Goal: Transaction & Acquisition: Obtain resource

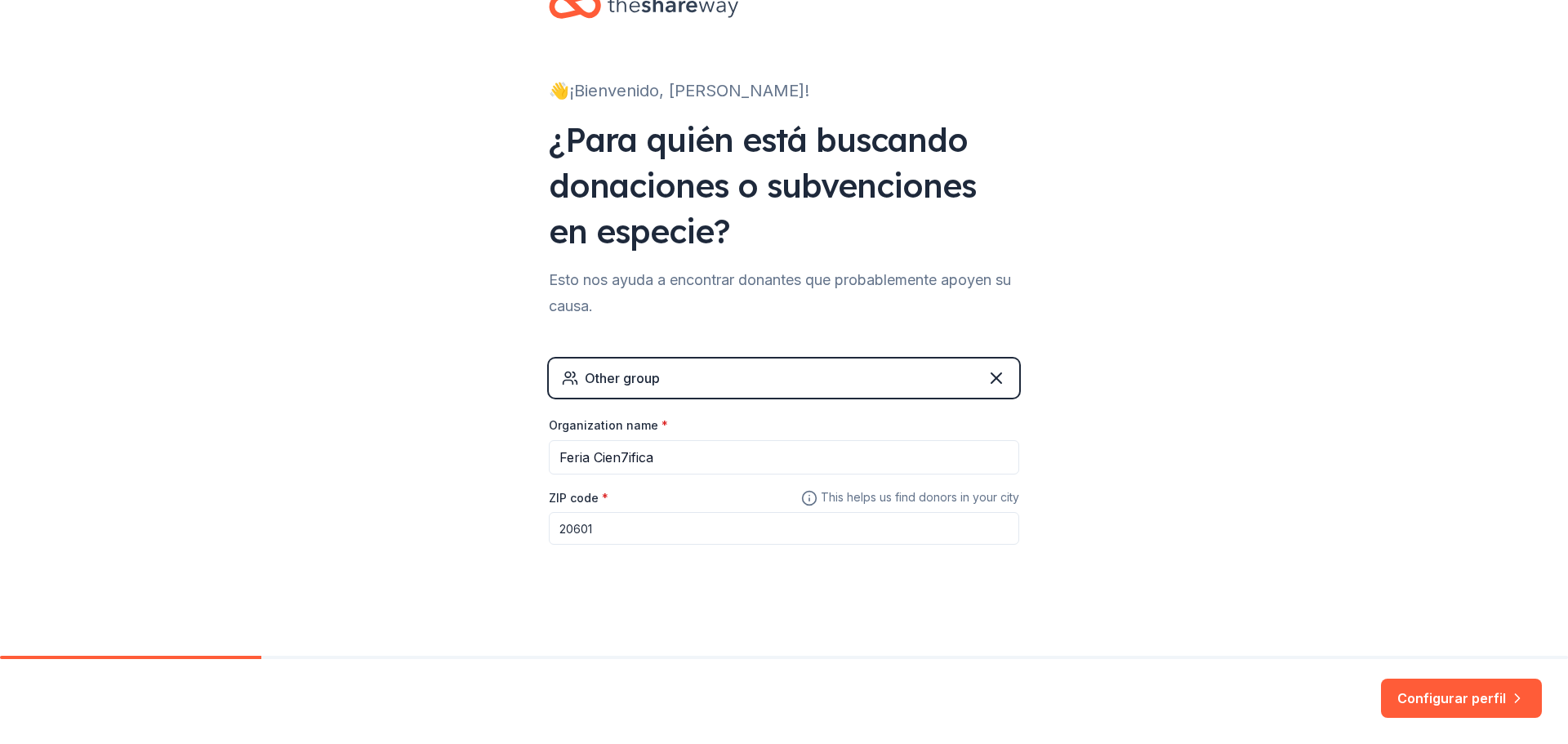
scroll to position [52, 0]
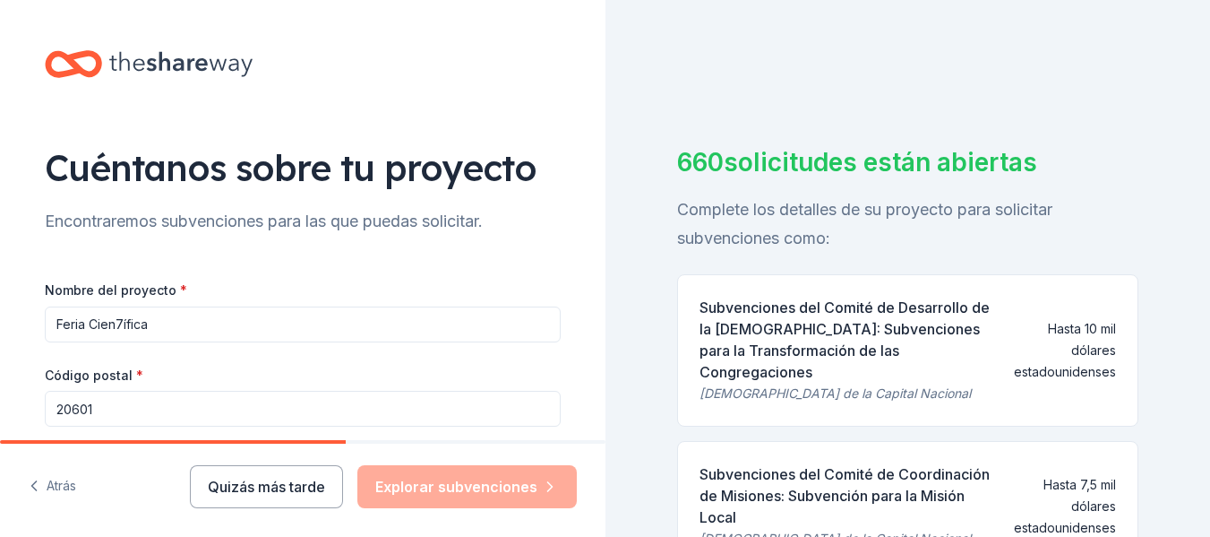
scroll to position [329, 0]
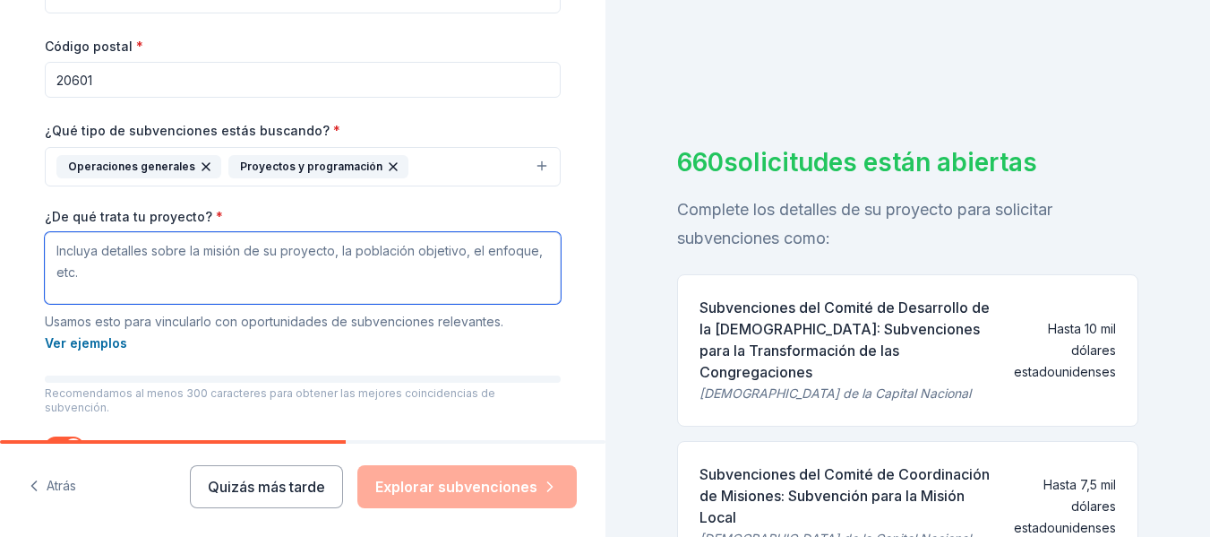
click at [225, 268] on textarea "¿De qué trata tu proyecto? *" at bounding box center [303, 268] width 516 height 72
paste textarea "La Feria Cien7ifica es una iniciativa innovadora de divulgación, educación y co…"
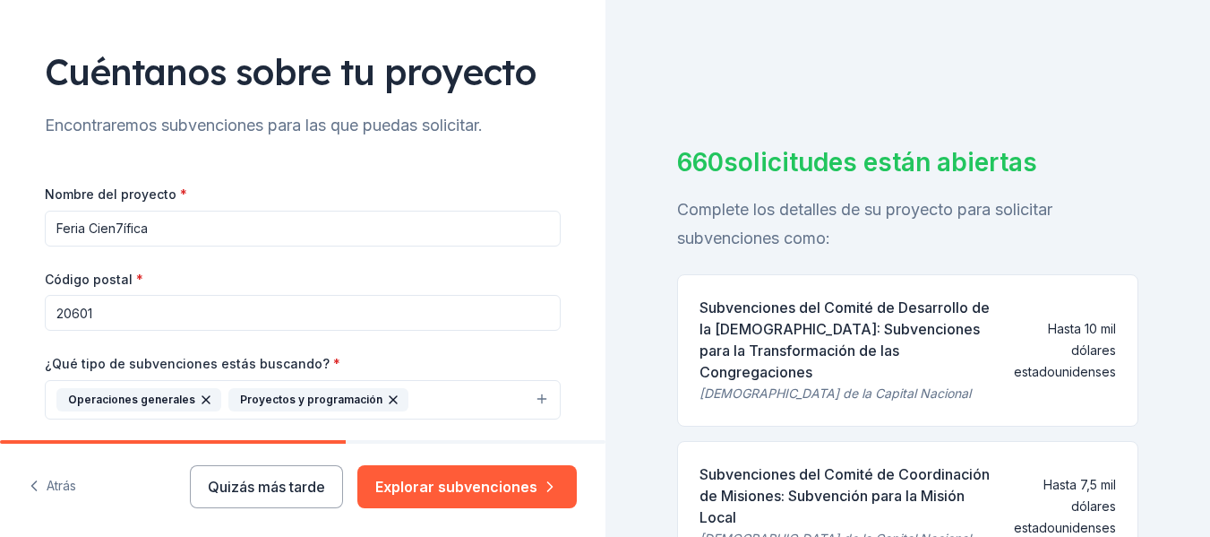
scroll to position [90, 0]
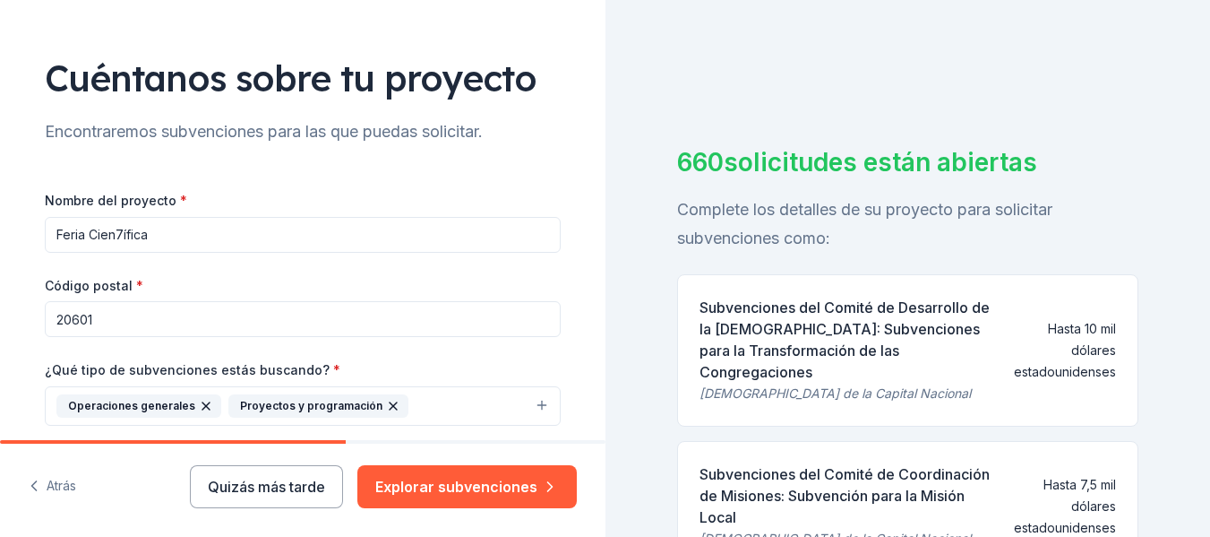
drag, startPoint x: 0, startPoint y: 412, endPoint x: -92, endPoint y: 399, distance: 93.2
click at [0, 399] on html "Texto original Valora esta traducción Tu opinión servirá para ayudar a mejorar …" at bounding box center [605, 268] width 1210 height 537
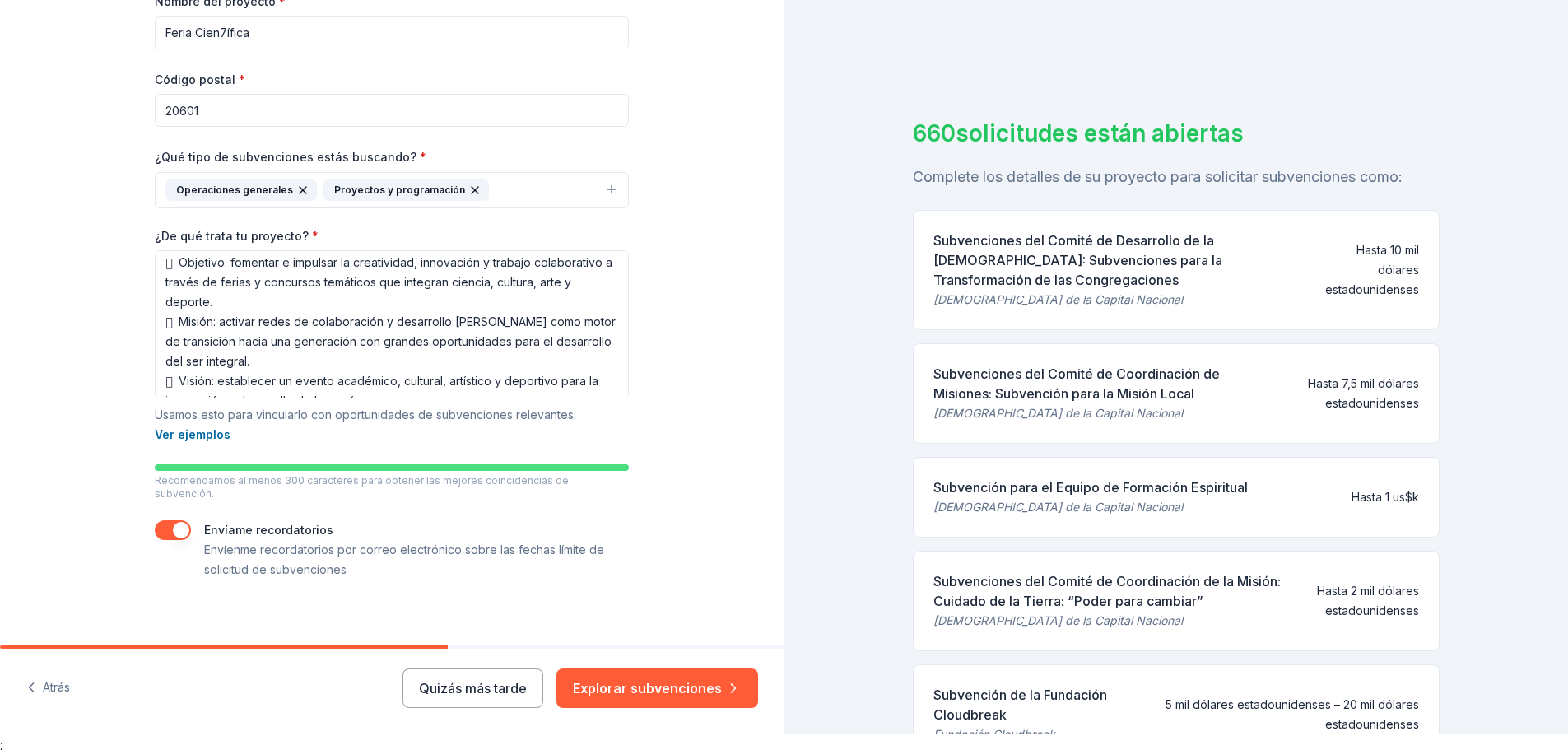
scroll to position [19, 0]
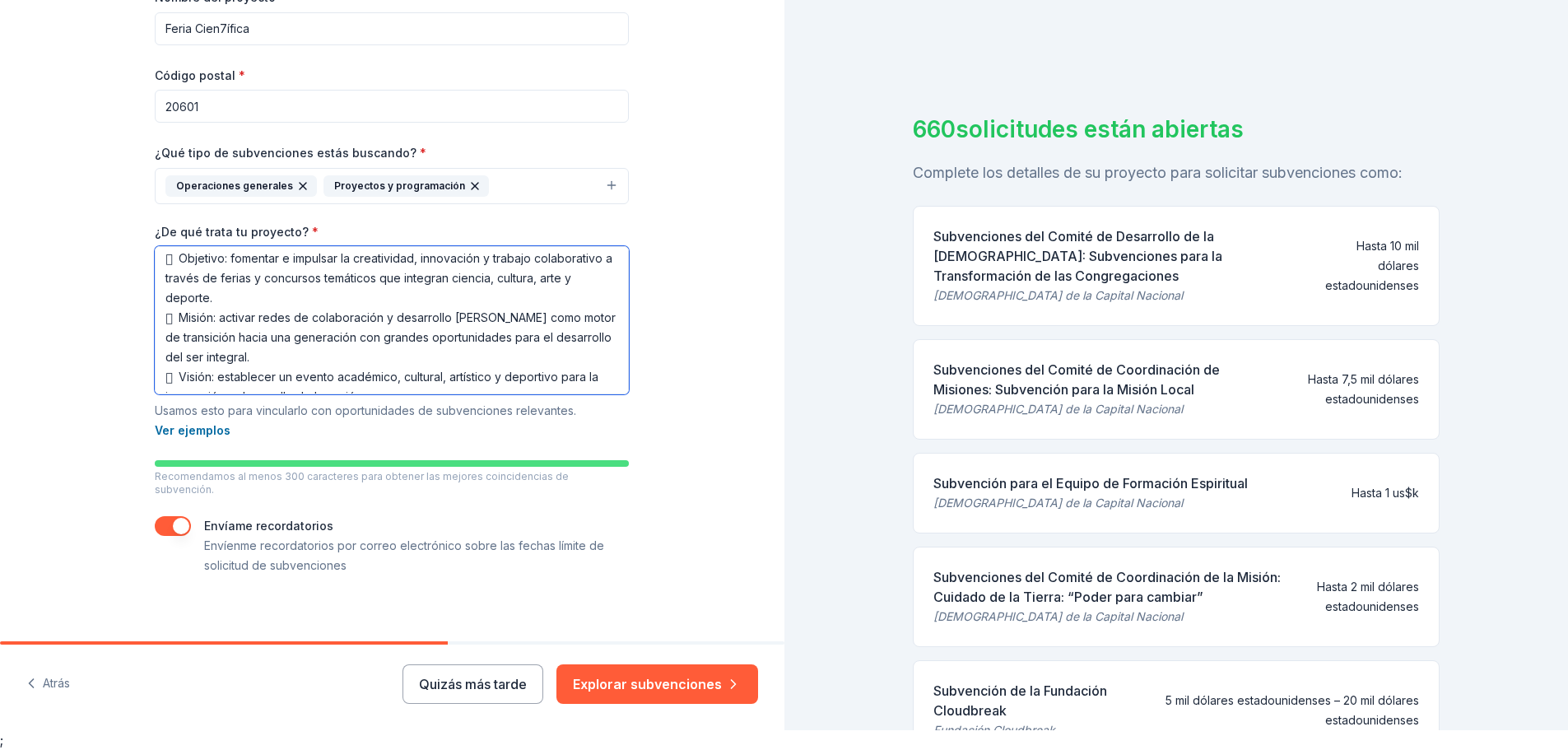
click at [178, 335] on textarea "La Feria Cien7ifica es una iniciativa innovadora de divulgación, educación y co…" at bounding box center [392, 320] width 474 height 148
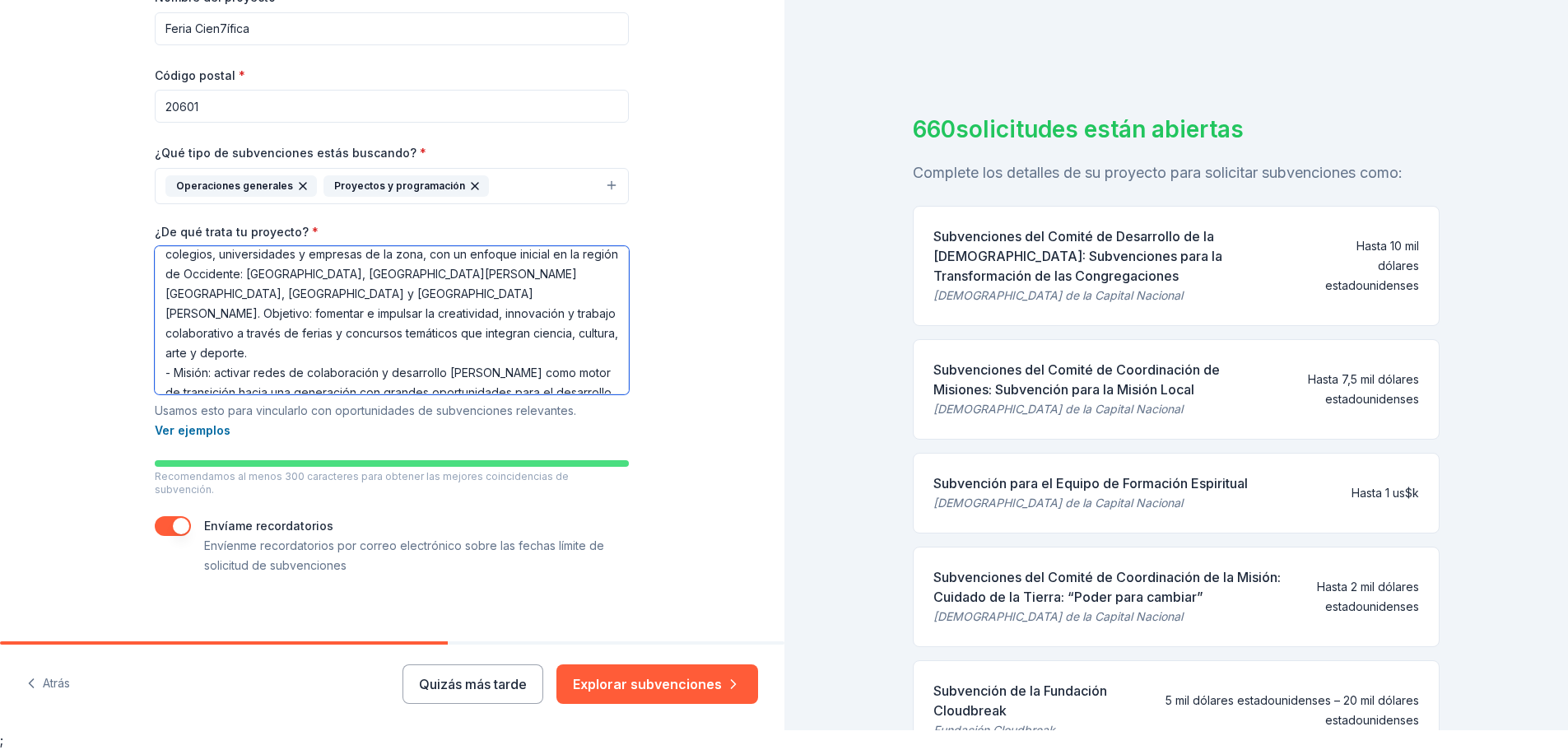
scroll to position [68, 0]
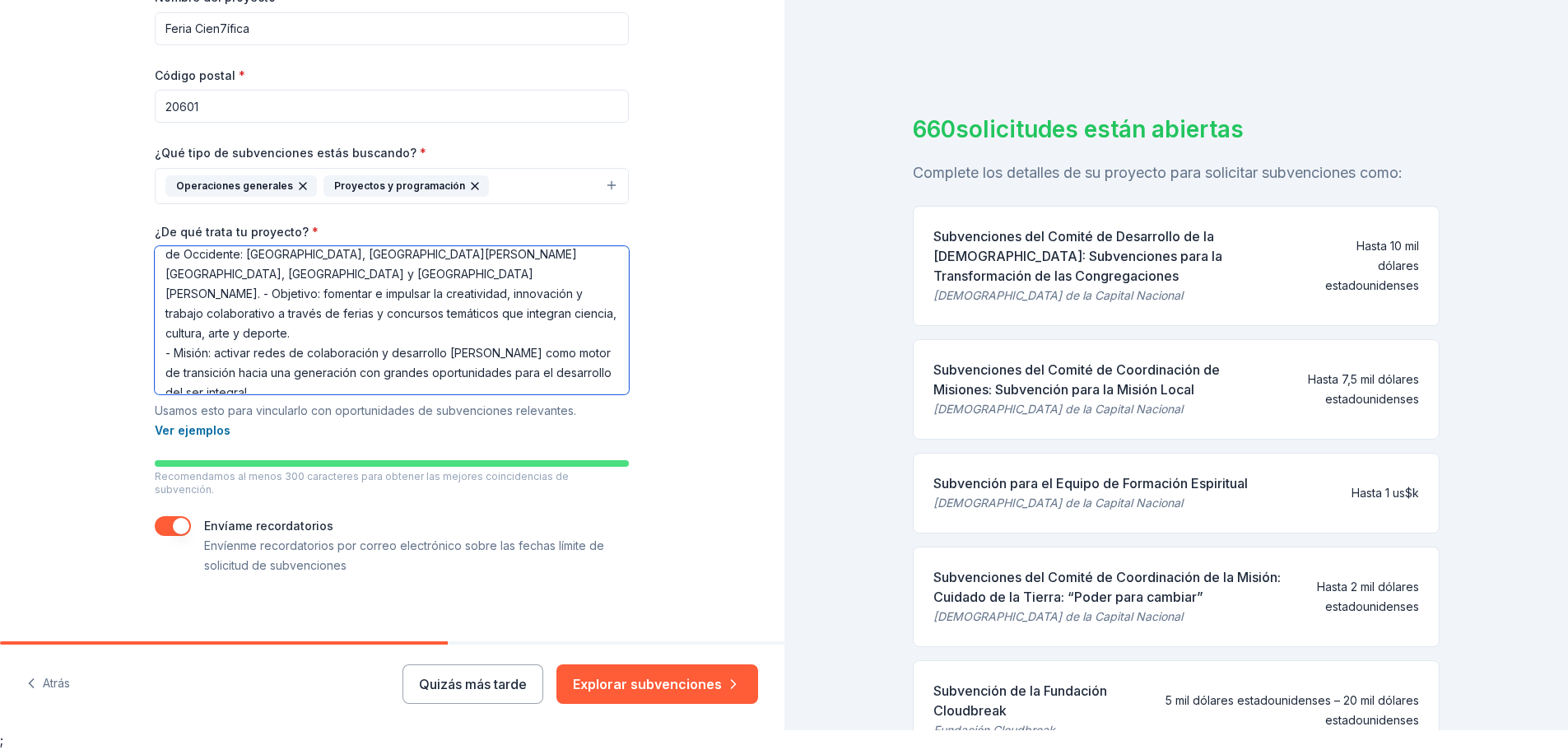
type textarea "La Feria Cien7ifica es una iniciativa innovadora de divulgación, educación y co…"
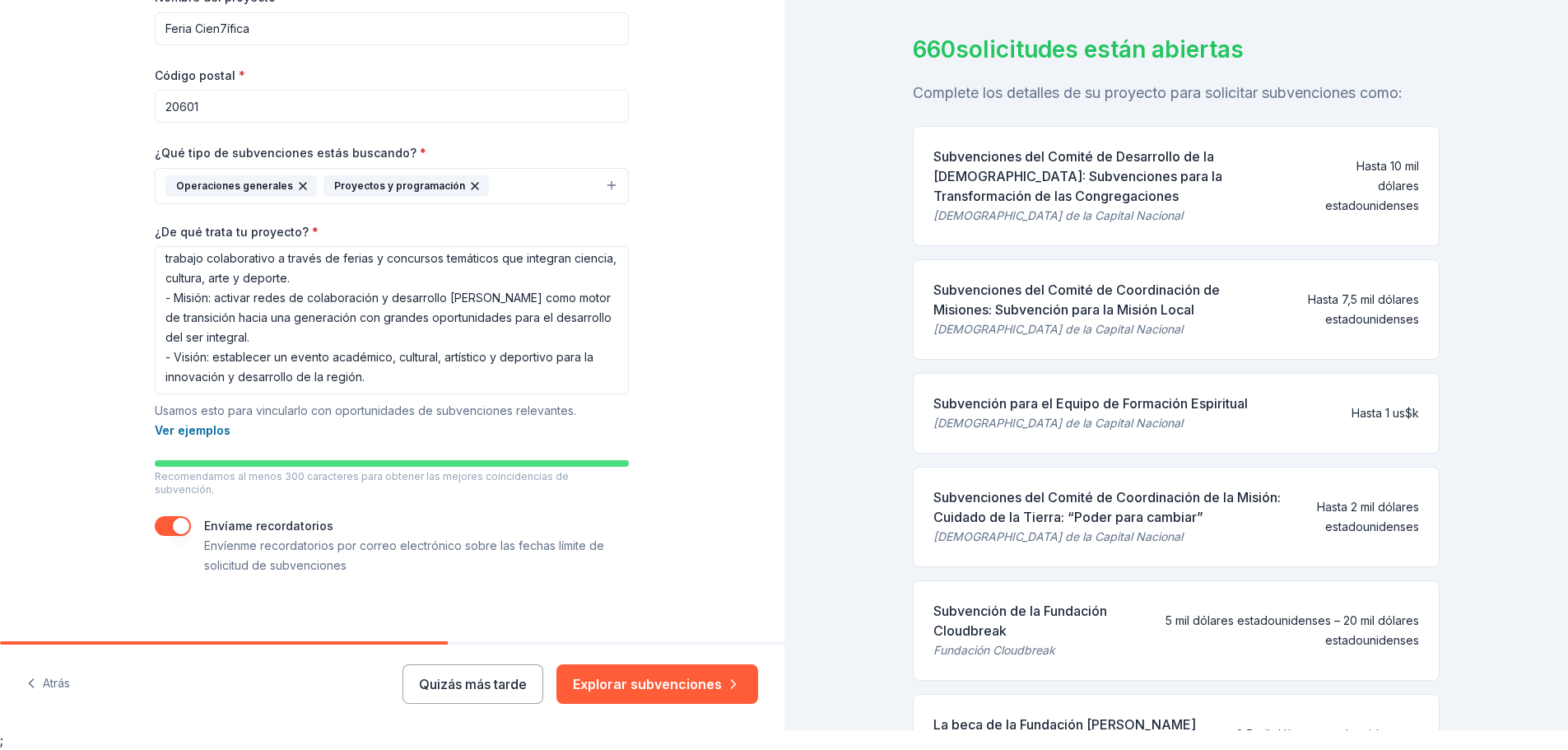
scroll to position [83, 0]
click at [623, 493] on font "Explorar subvenciones" at bounding box center [647, 684] width 149 height 17
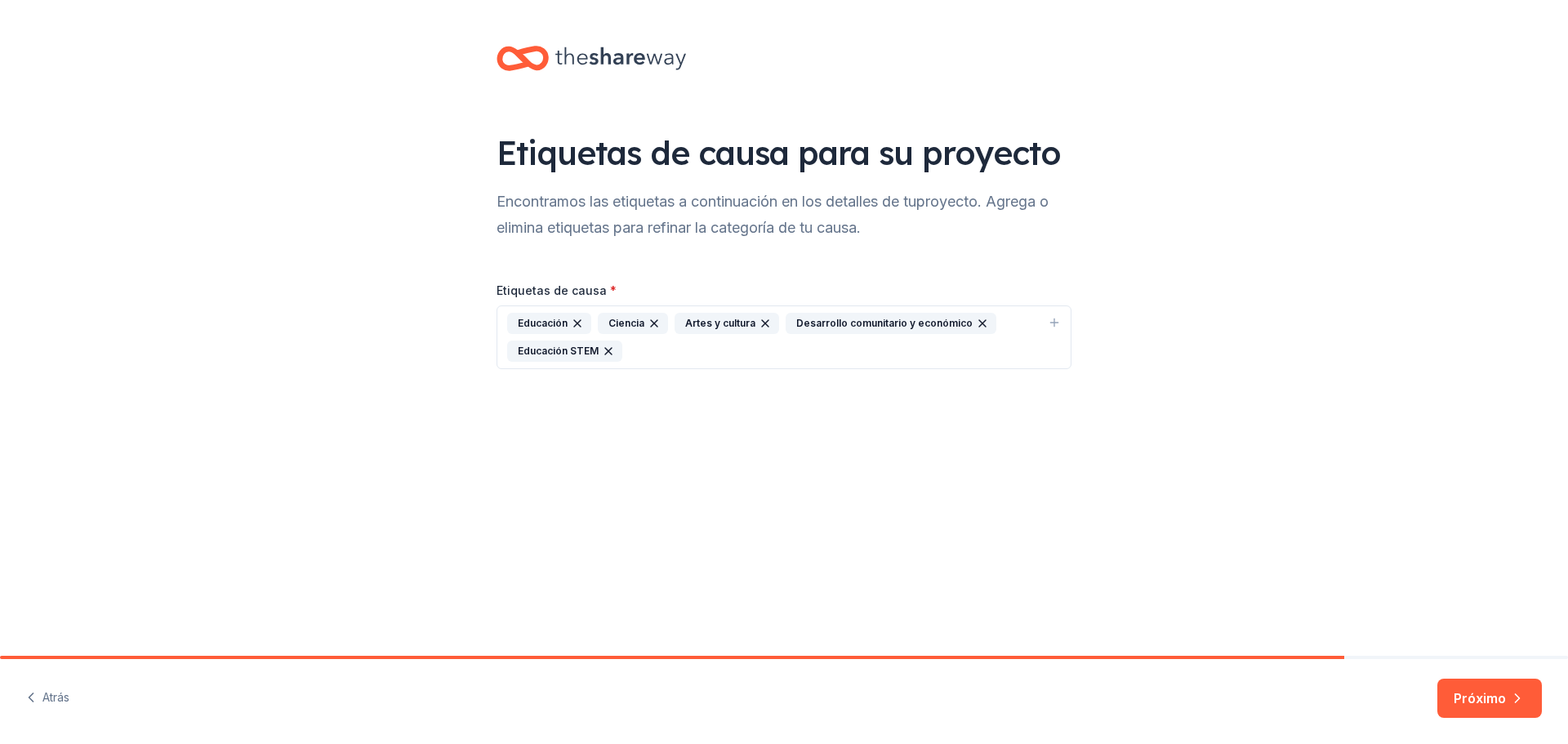
click at [1490, 709] on button "Próximo" at bounding box center [1490, 698] width 105 height 39
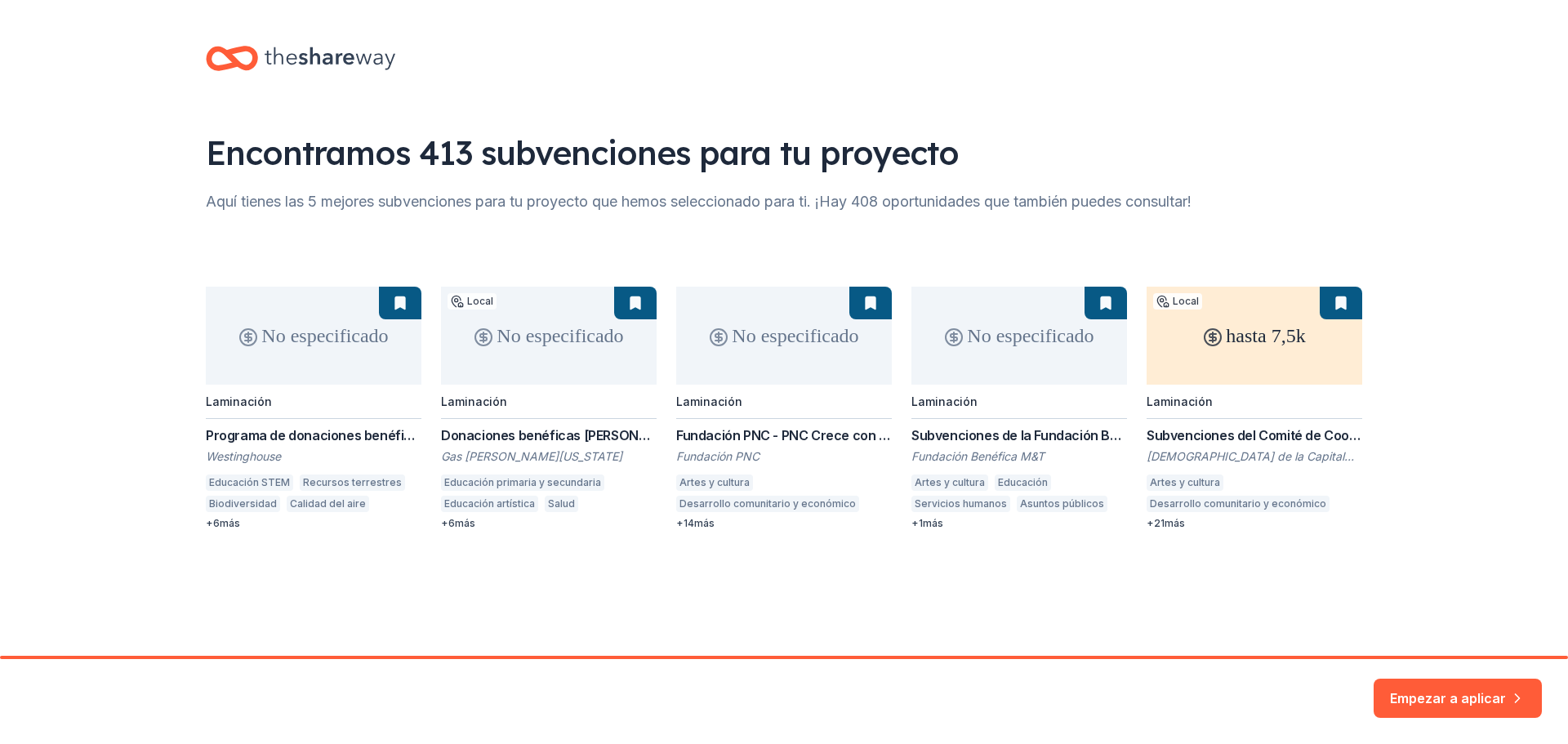
click at [1453, 689] on font "Empezar a aplicar" at bounding box center [1448, 688] width 116 height 16
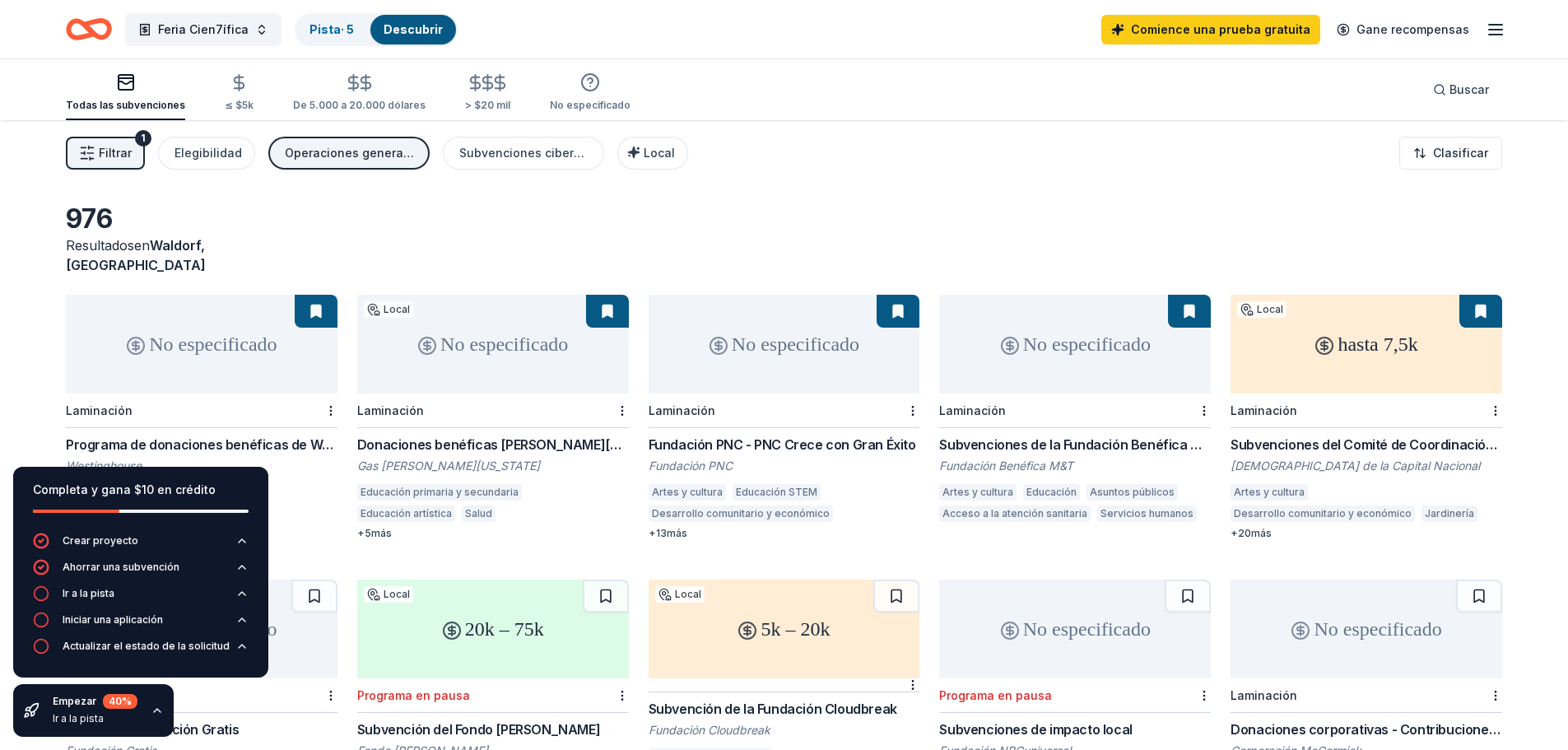
click at [102, 160] on font "Filtrar" at bounding box center [115, 153] width 33 height 19
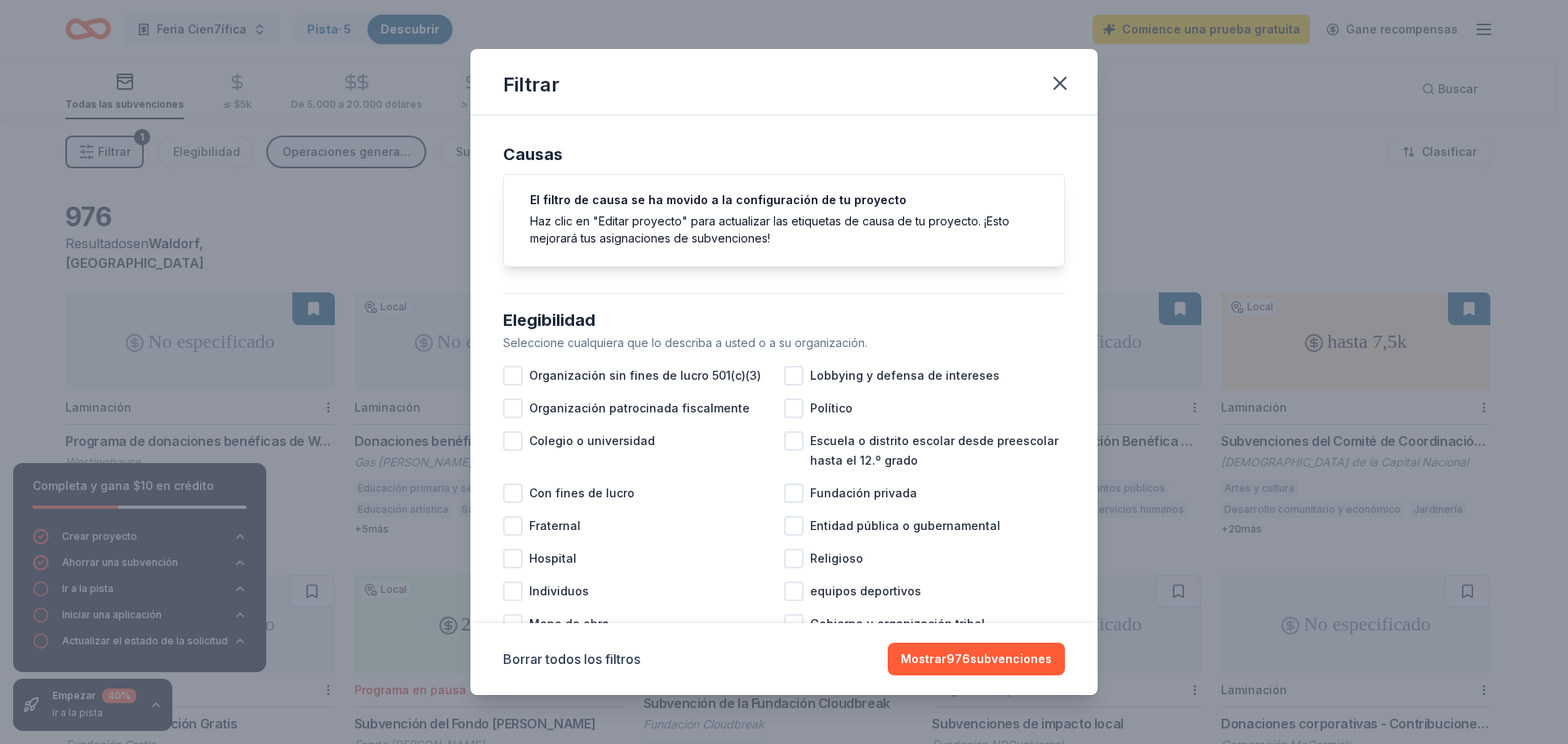
drag, startPoint x: 1103, startPoint y: 253, endPoint x: 1106, endPoint y: 273, distance: 20.2
click at [1106, 273] on div "Filtrar Causas El filtro de causa se ha movido a la configuración de tu proyect…" at bounding box center [784, 372] width 1568 height 744
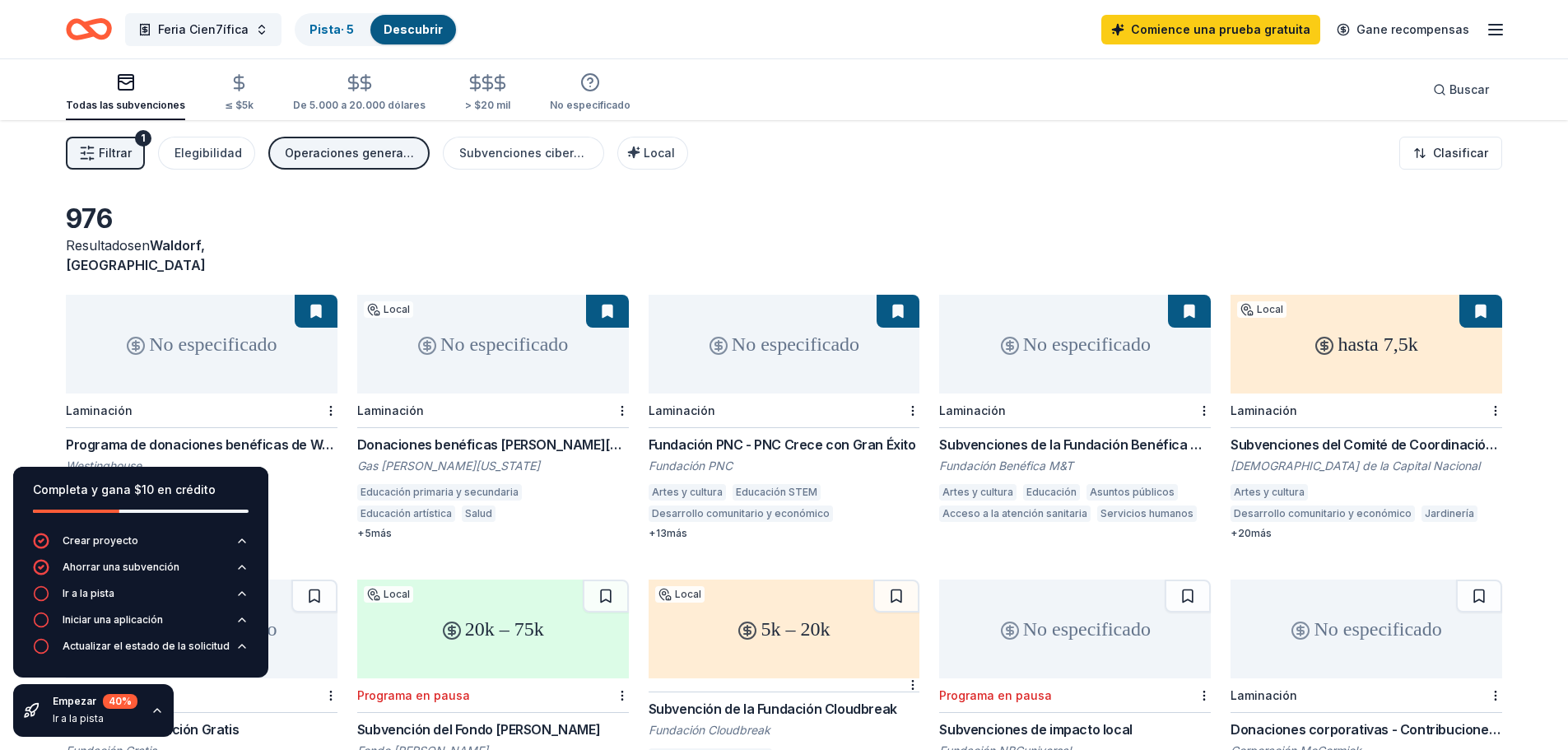
click at [112, 153] on font "Filtrar" at bounding box center [115, 153] width 33 height 14
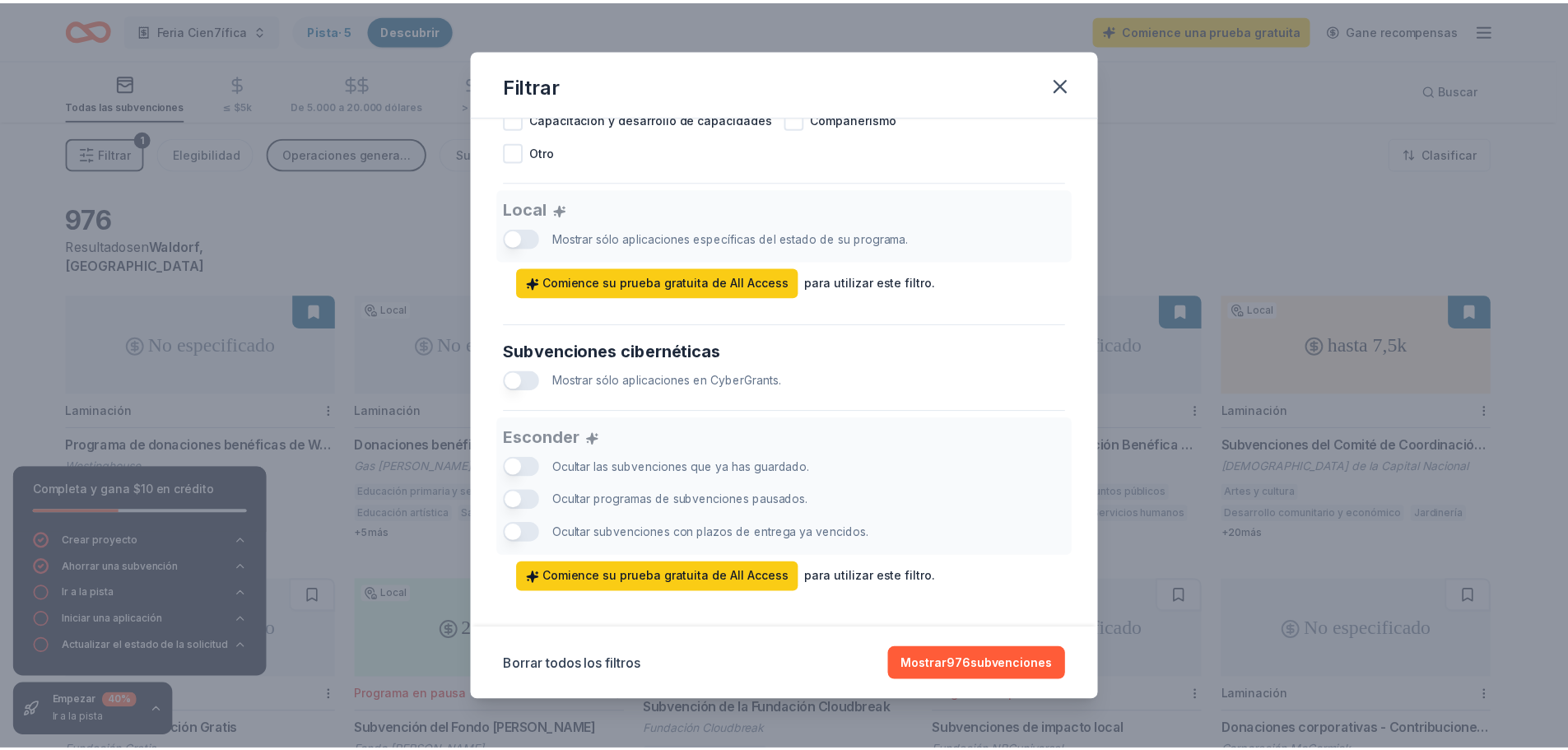
scroll to position [924, 0]
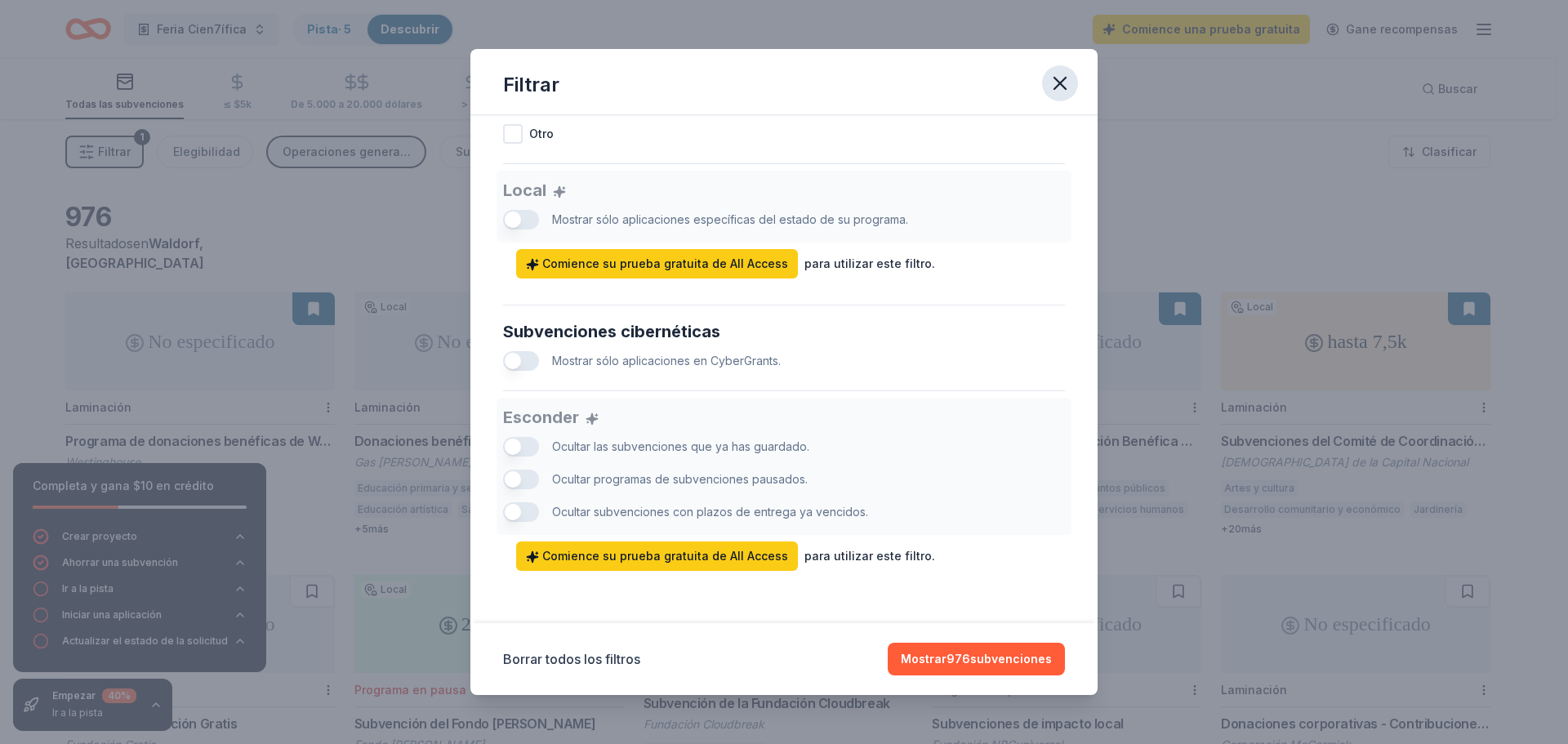
click at [1062, 85] on icon "button" at bounding box center [1059, 83] width 12 height 12
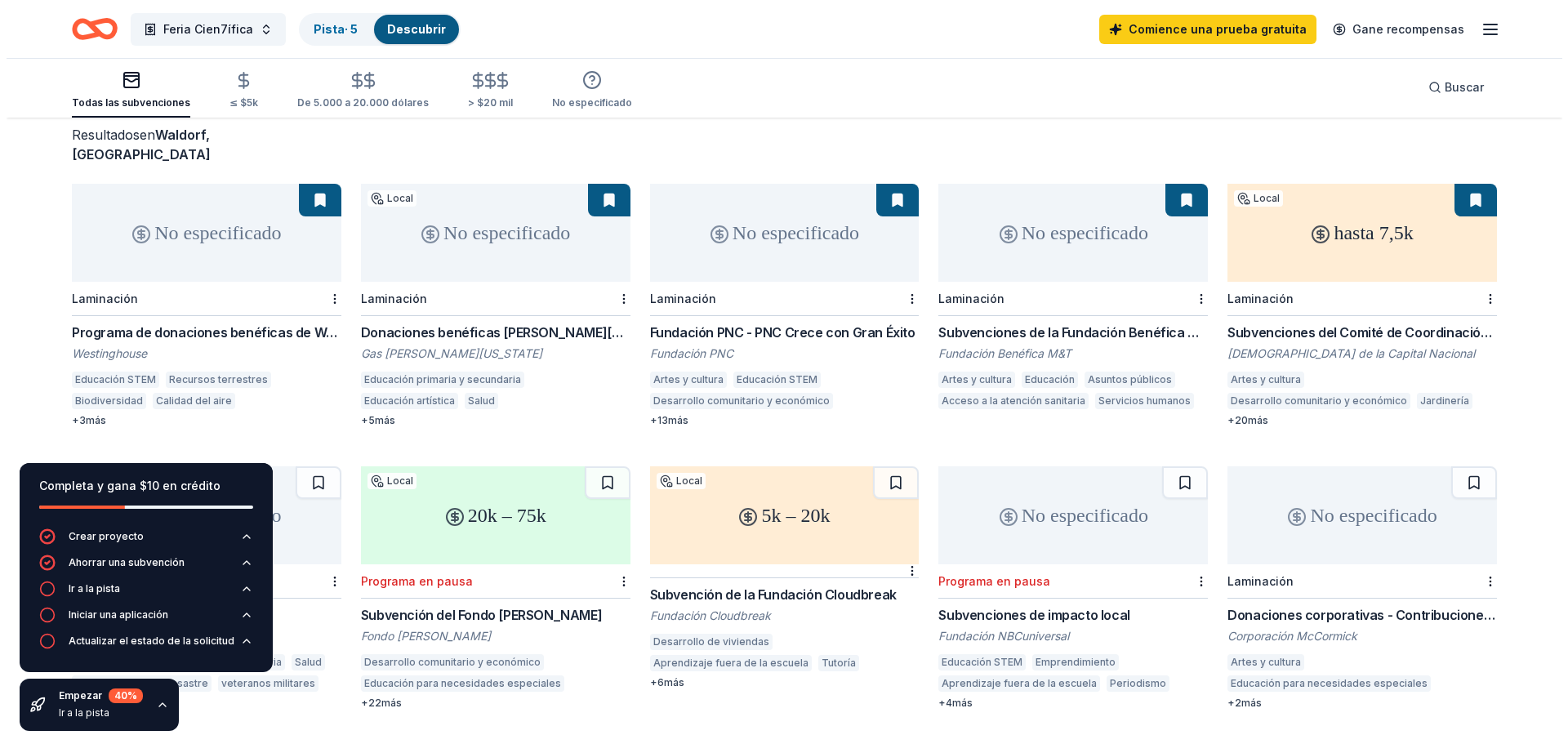
scroll to position [0, 0]
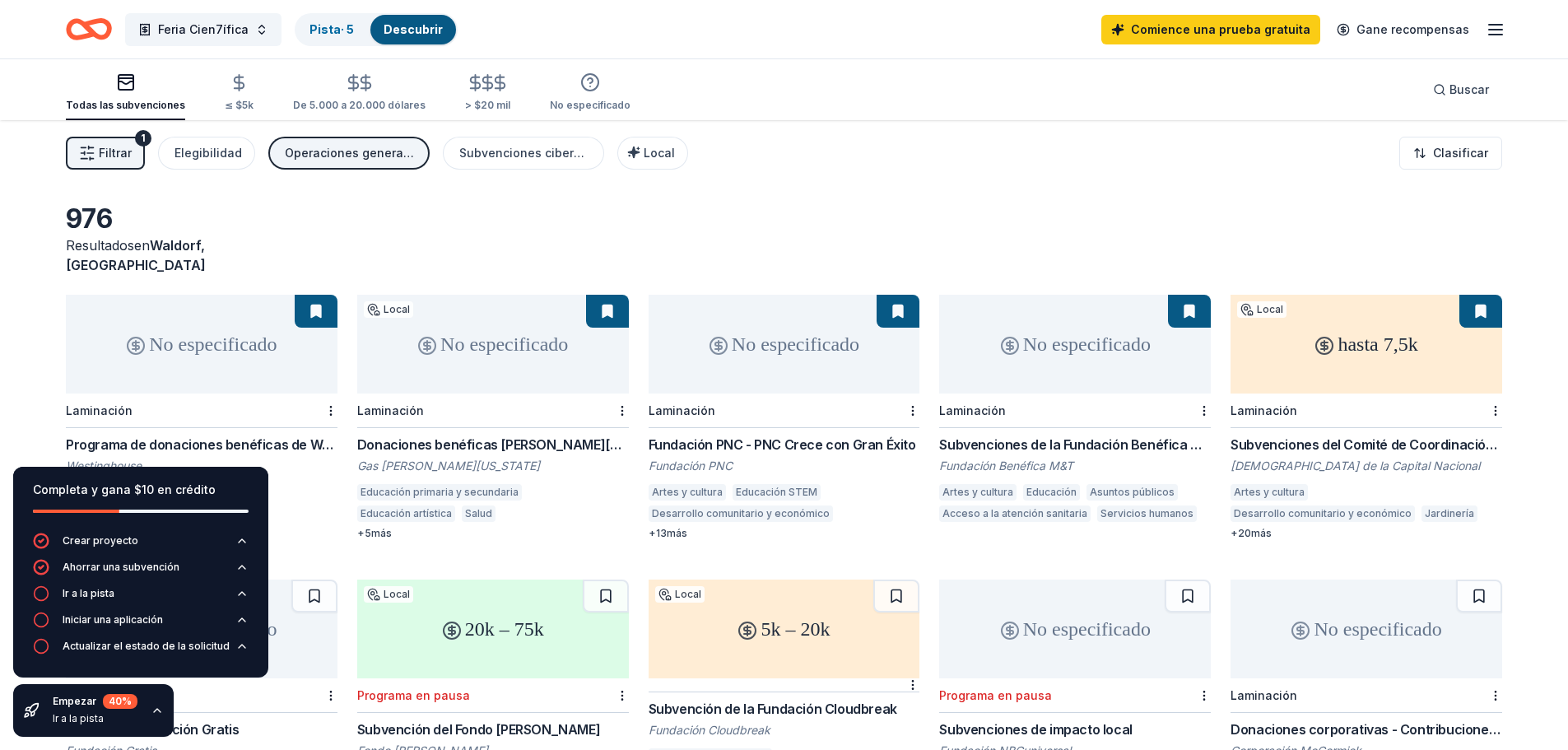
click at [250, 308] on div "No especificado" at bounding box center [202, 344] width 272 height 98
click at [204, 152] on font "Elegibilidad" at bounding box center [208, 153] width 67 height 14
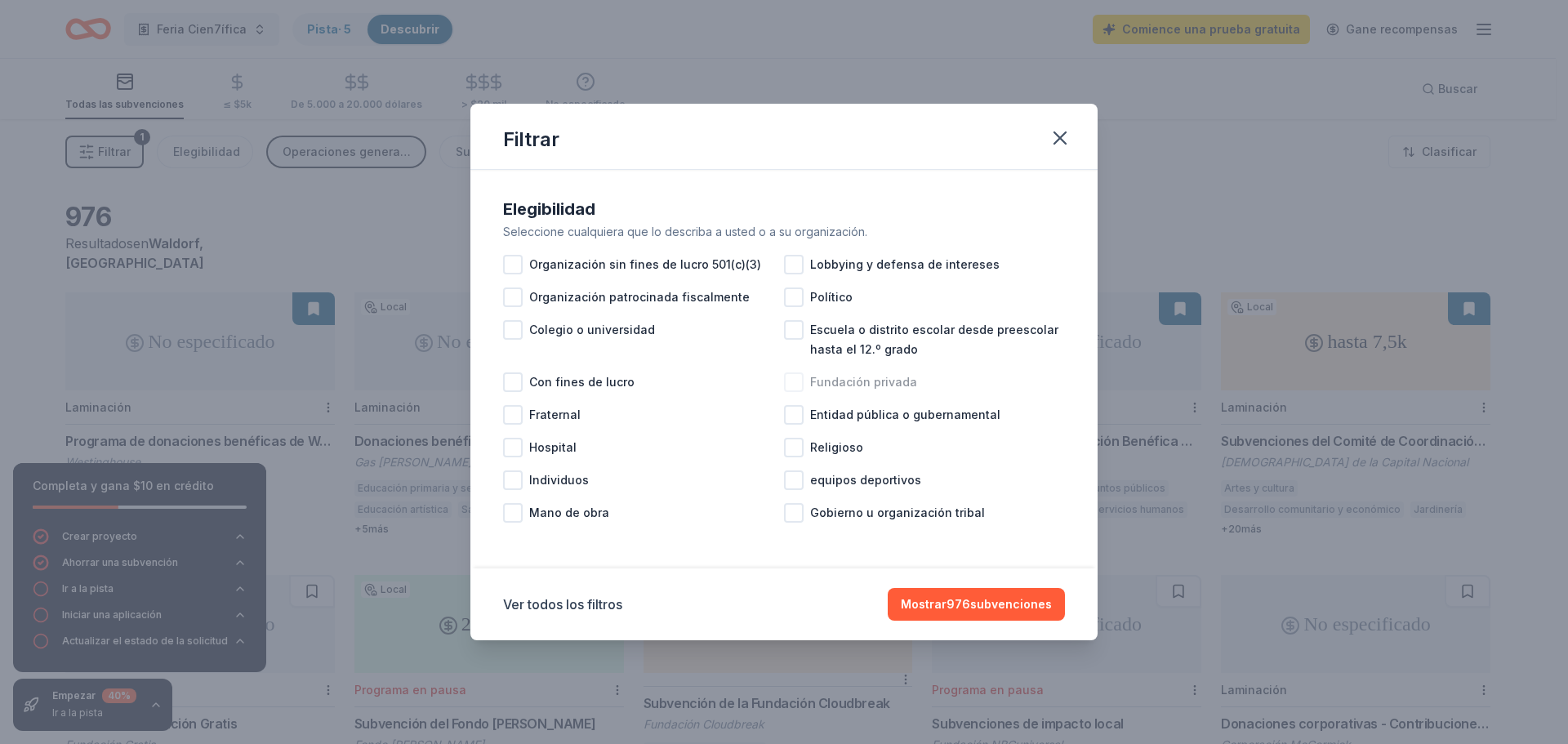
click at [805, 392] on div "Fundación privada" at bounding box center [924, 382] width 281 height 33
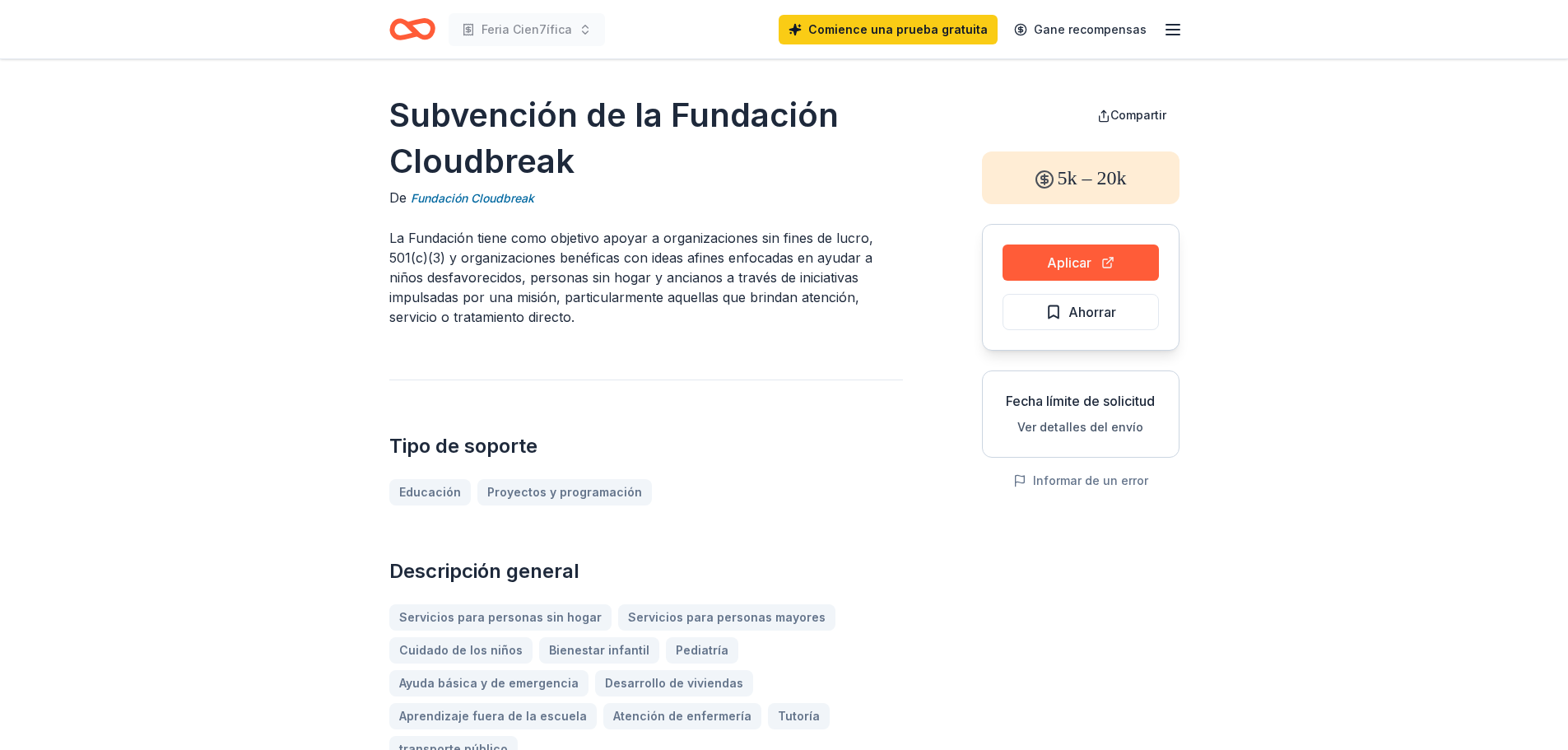
click at [581, 321] on p "La Fundación tiene como objetivo apoyar a organizaciones sin fines de lucro, 50…" at bounding box center [646, 277] width 514 height 98
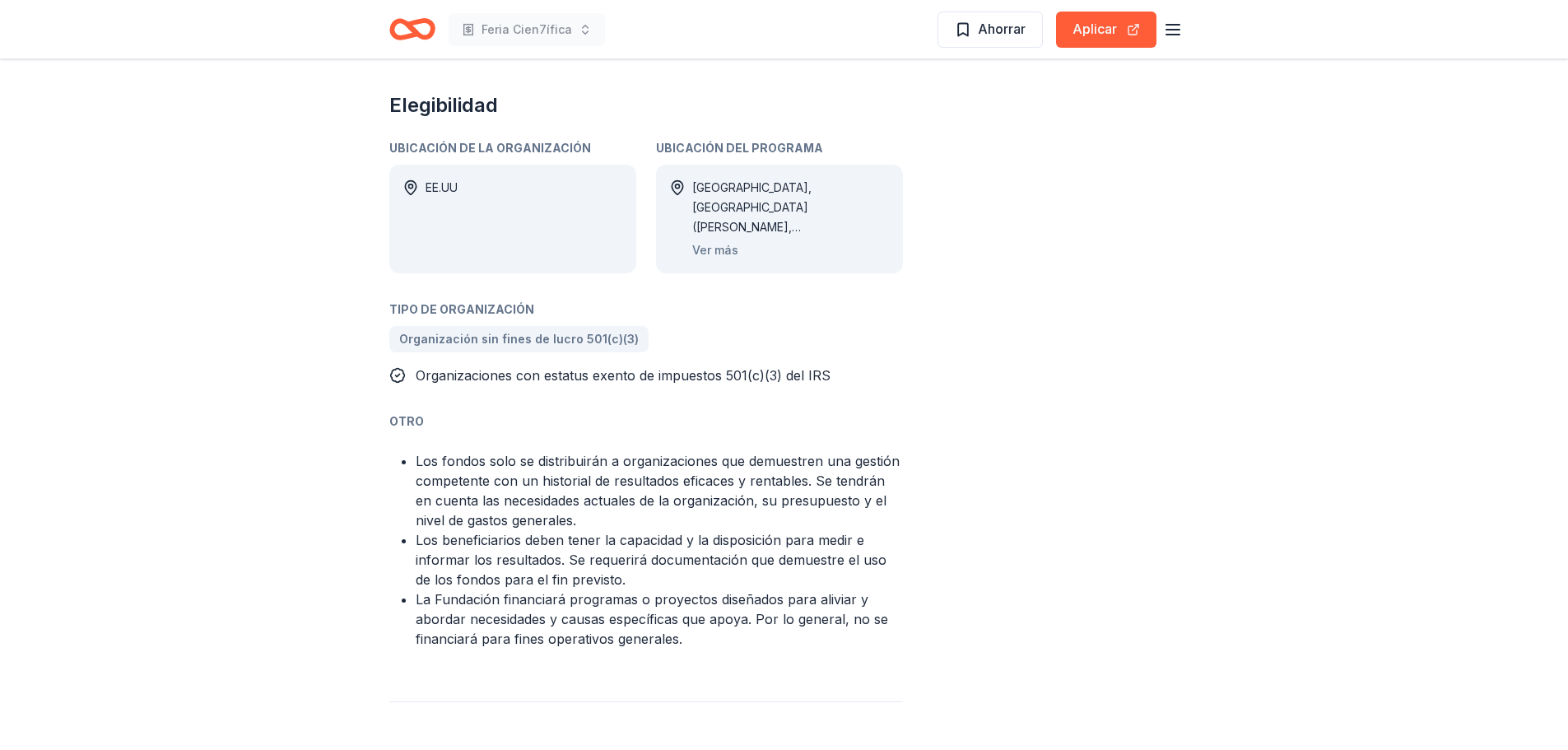
scroll to position [1043, 0]
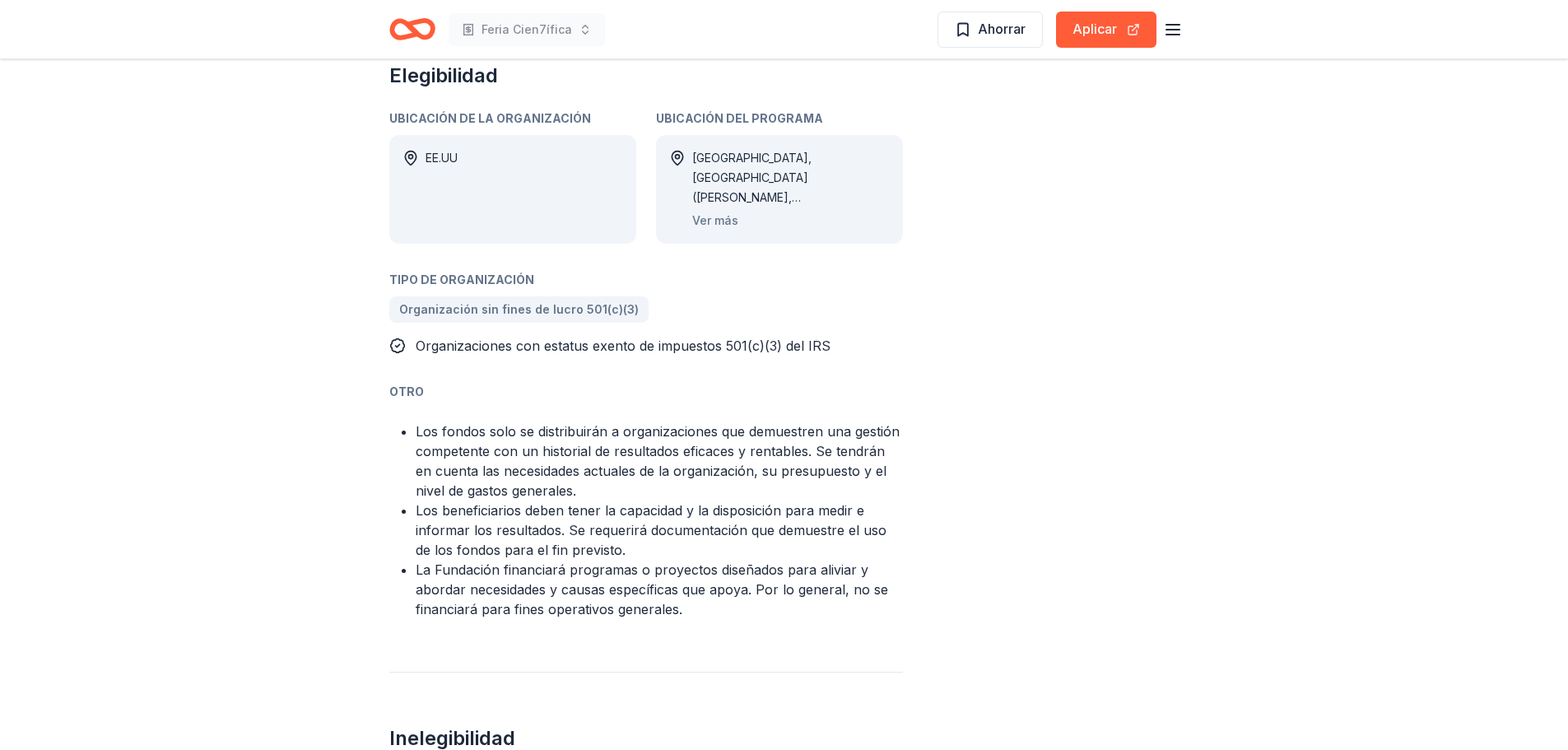
drag, startPoint x: 837, startPoint y: 332, endPoint x: 654, endPoint y: 329, distance: 183.0
click at [663, 335] on div "Organizaciones con estatus exento de impuestos 501(c)(3) del IRS" at bounding box center [646, 345] width 514 height 19
drag, startPoint x: 424, startPoint y: 327, endPoint x: 715, endPoint y: 324, distance: 291.0
click at [697, 337] on font "Organizaciones con estatus exento de impuestos 501(c)(3) del IRS" at bounding box center [622, 346] width 415 height 17
drag, startPoint x: 742, startPoint y: 322, endPoint x: 650, endPoint y: 328, distance: 92.2
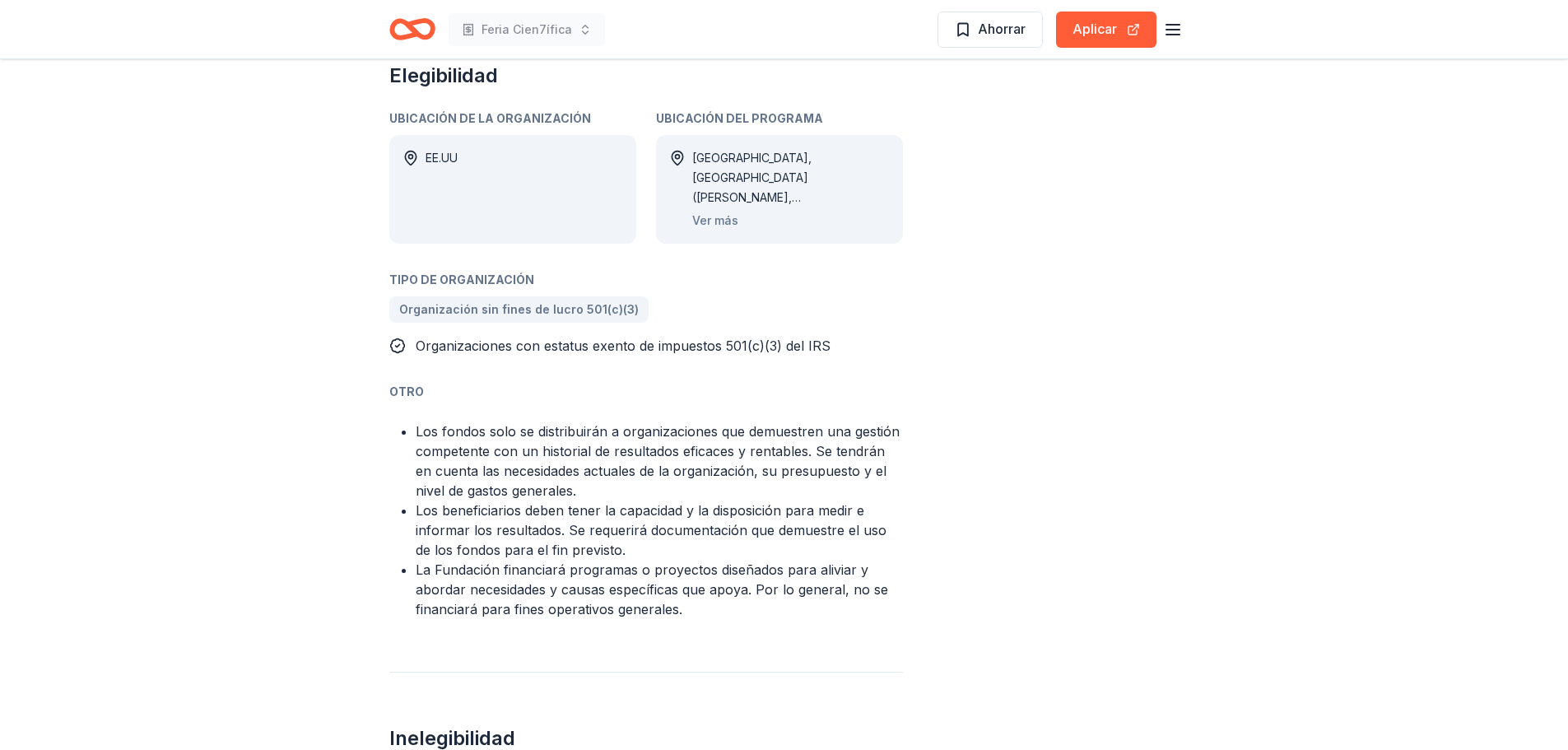
click at [650, 337] on font "Organizaciones con estatus exento de impuestos 501(c)(3) del IRS" at bounding box center [622, 346] width 415 height 17
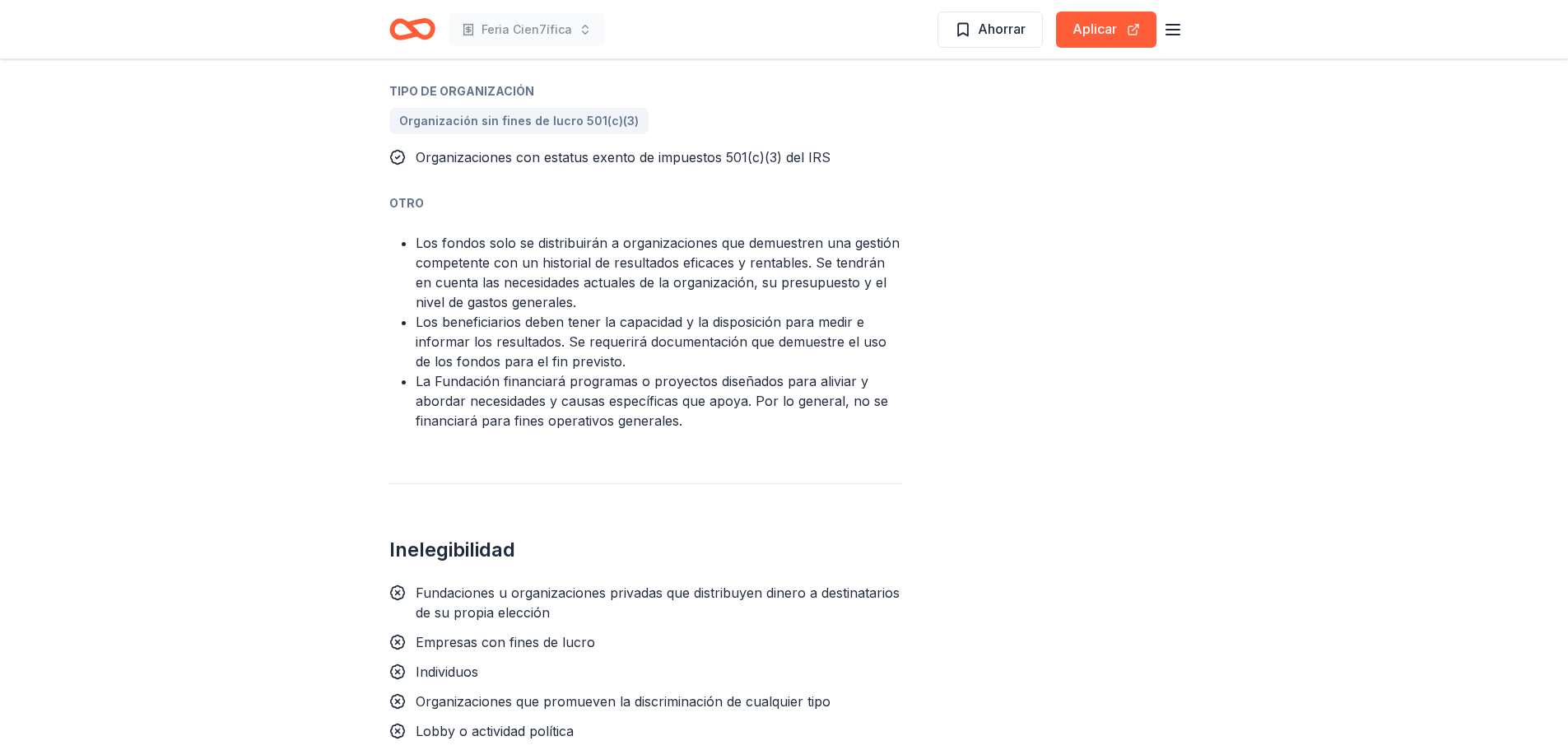
scroll to position [1235, 0]
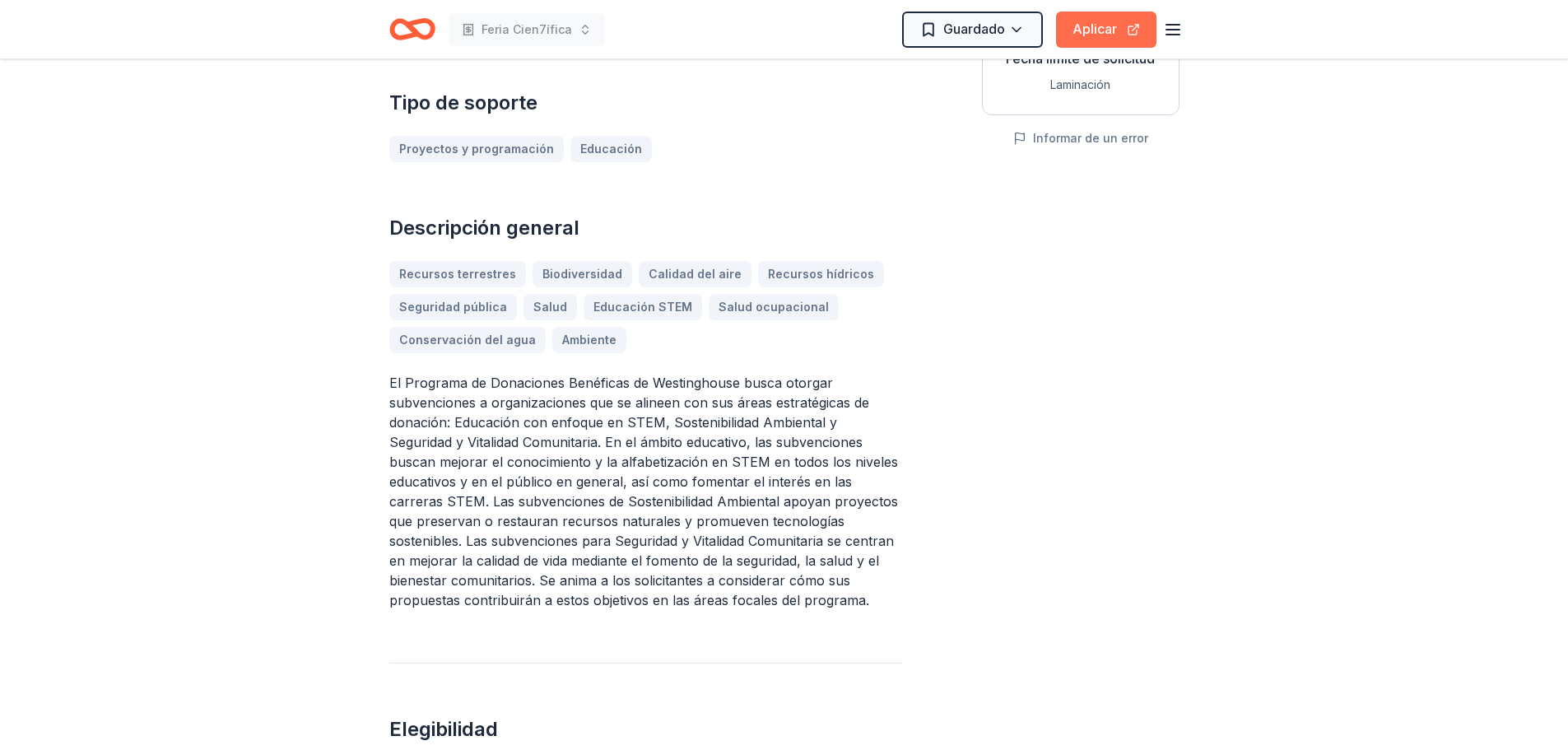
scroll to position [329, 0]
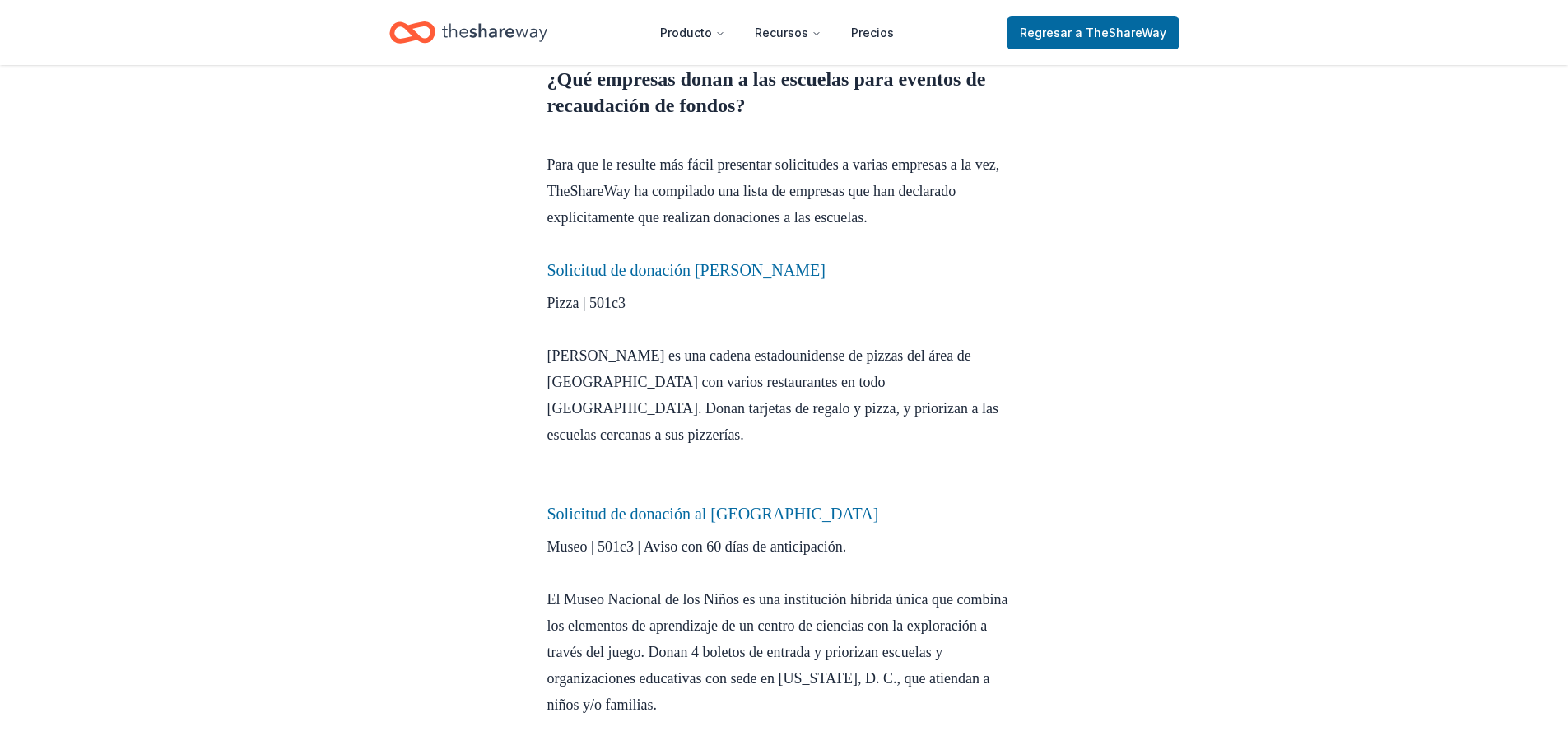
scroll to position [1702, 0]
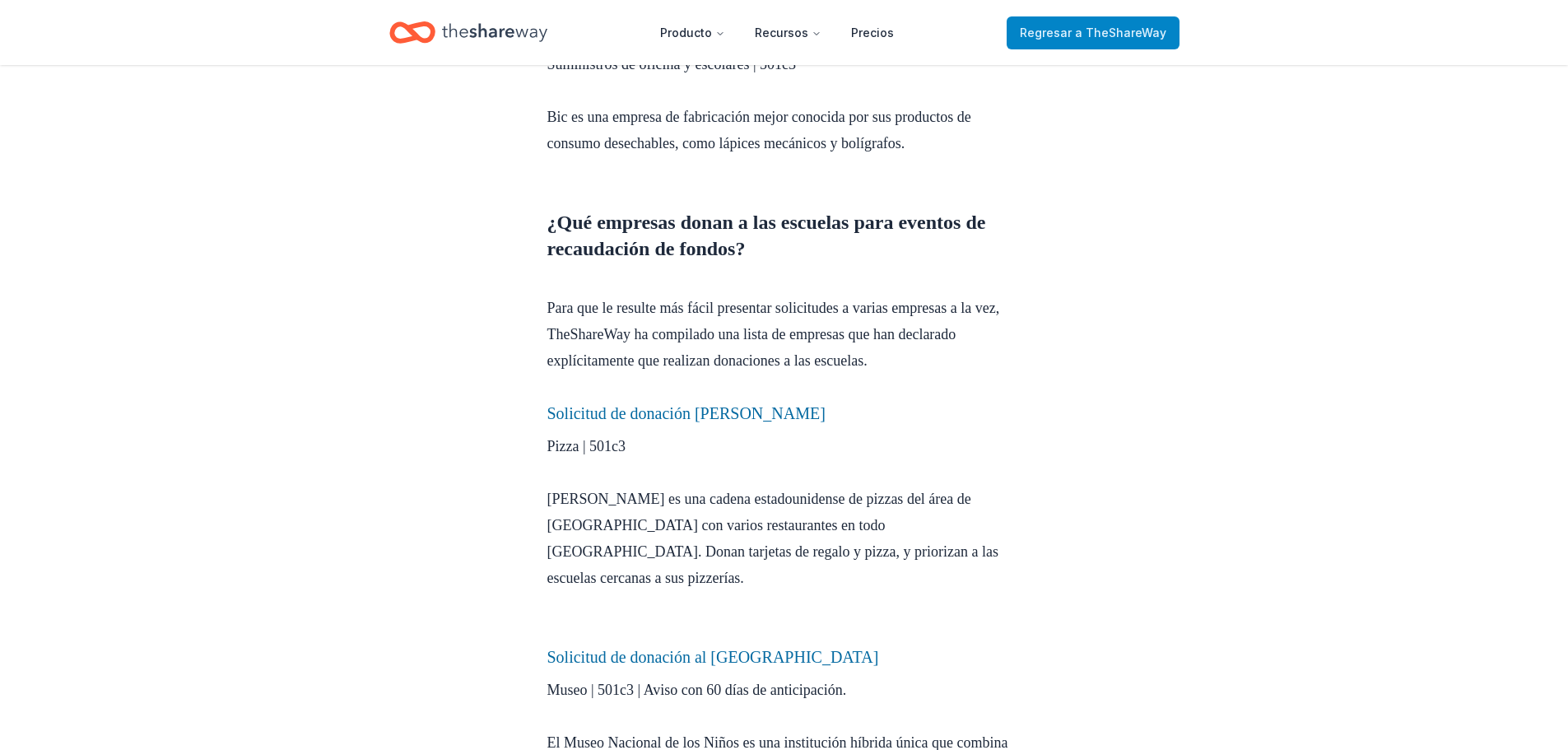
click at [1101, 38] on font "a TheShareWay" at bounding box center [1120, 32] width 91 height 14
click at [1149, 34] on font "a TheShareWay" at bounding box center [1120, 32] width 91 height 14
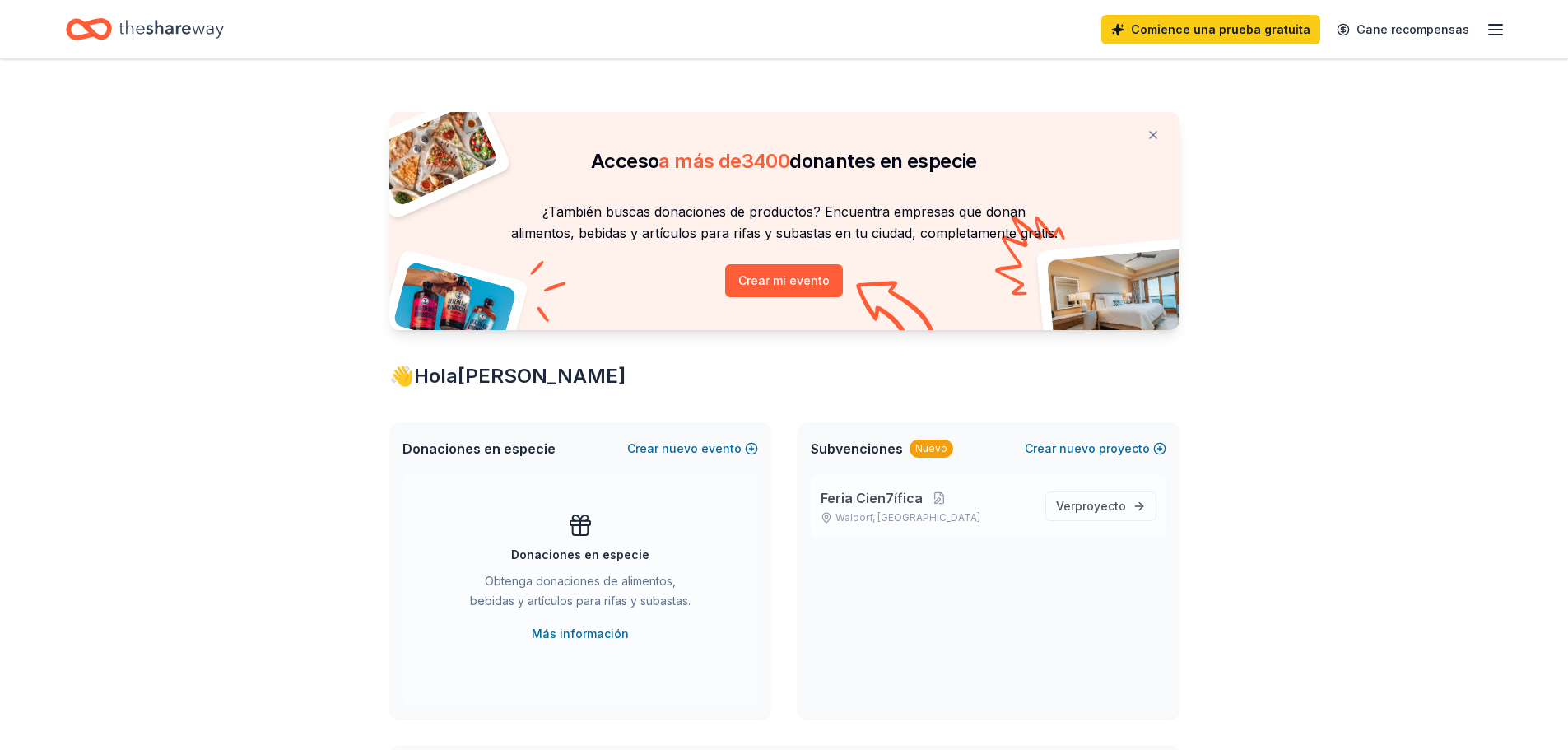
click at [984, 502] on p "Feria Cien7ífica" at bounding box center [926, 497] width 211 height 19
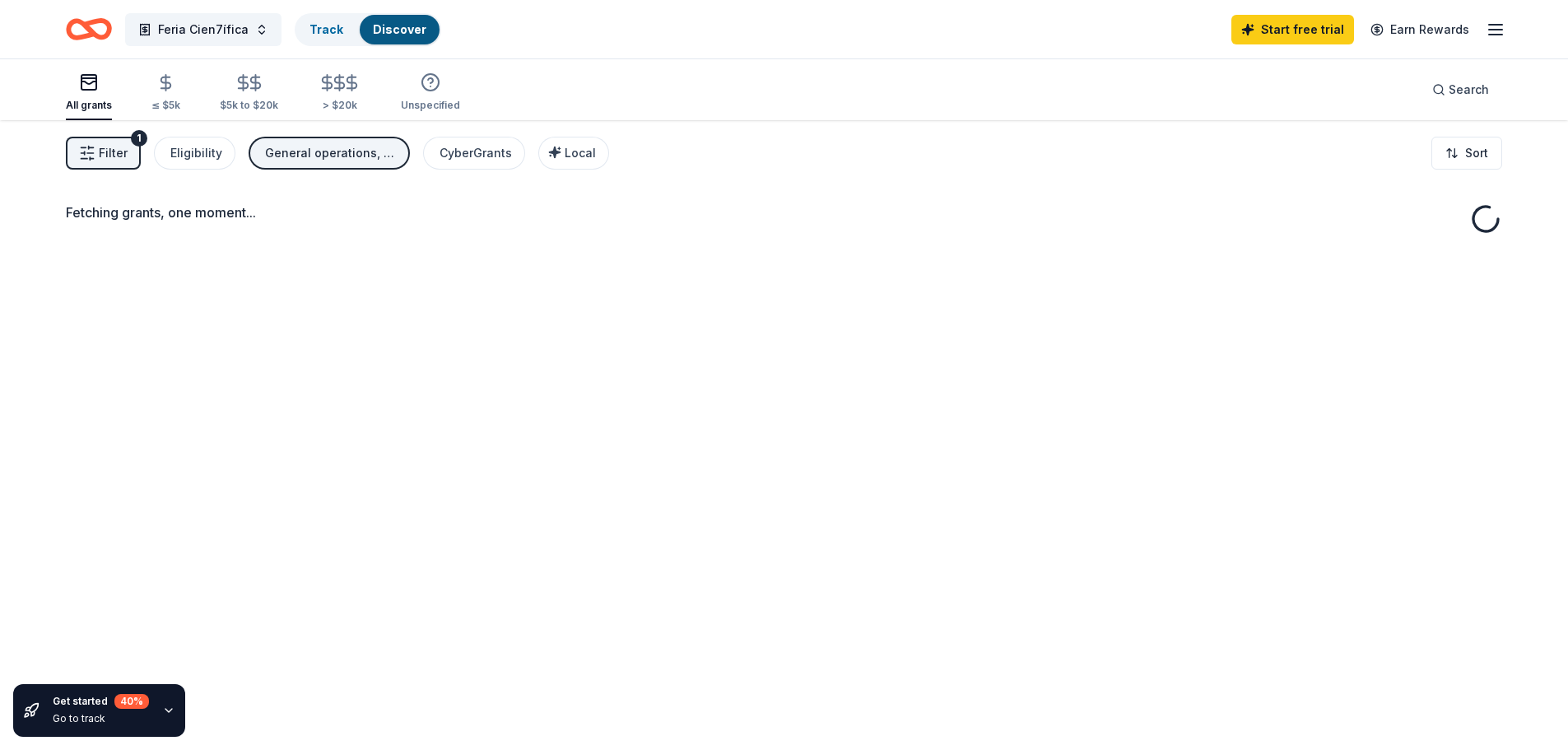
click at [1129, 504] on div "Fetching grants, one moment..." at bounding box center [784, 495] width 1568 height 750
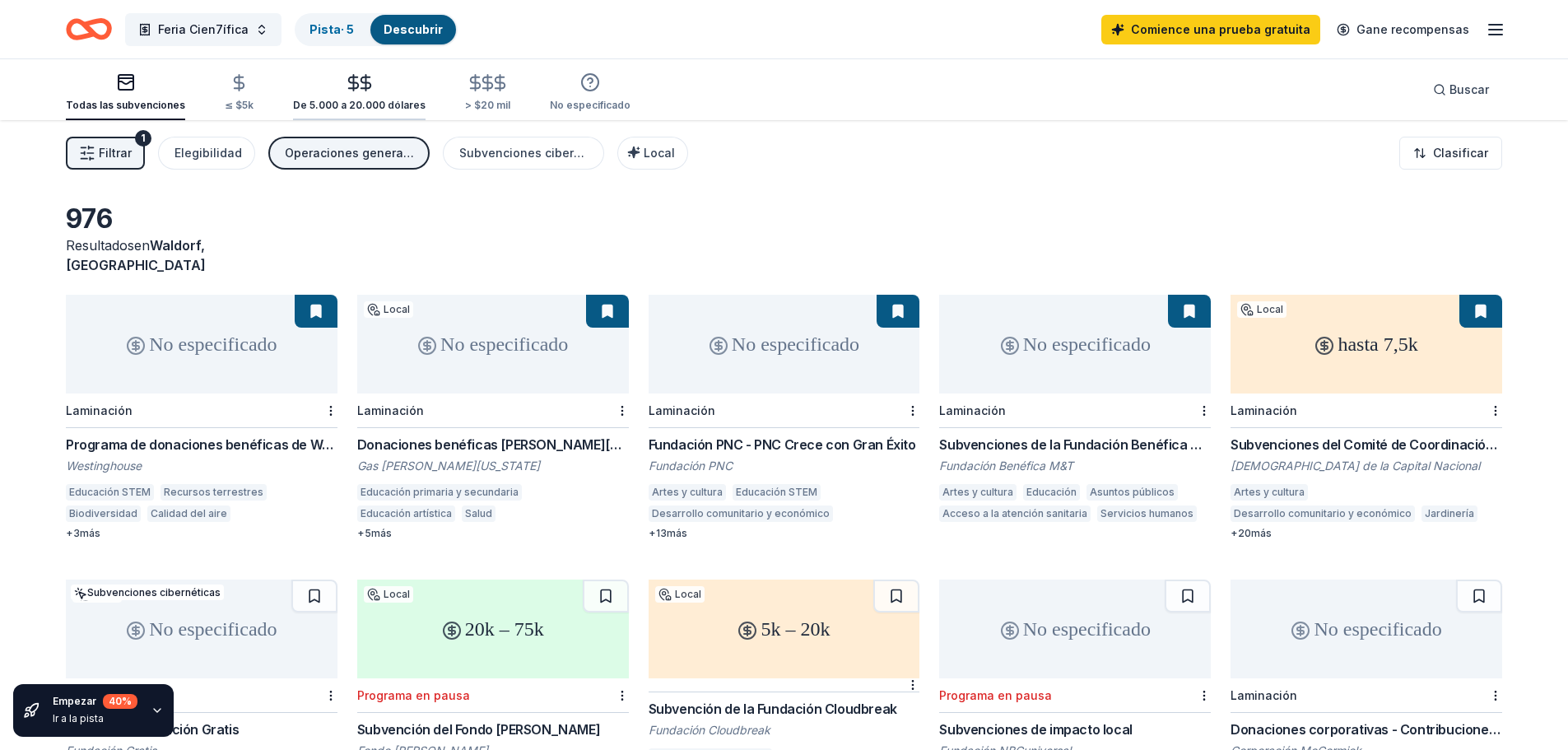
click at [320, 111] on div "De 5.000 a 20.000 dólares" at bounding box center [359, 105] width 132 height 13
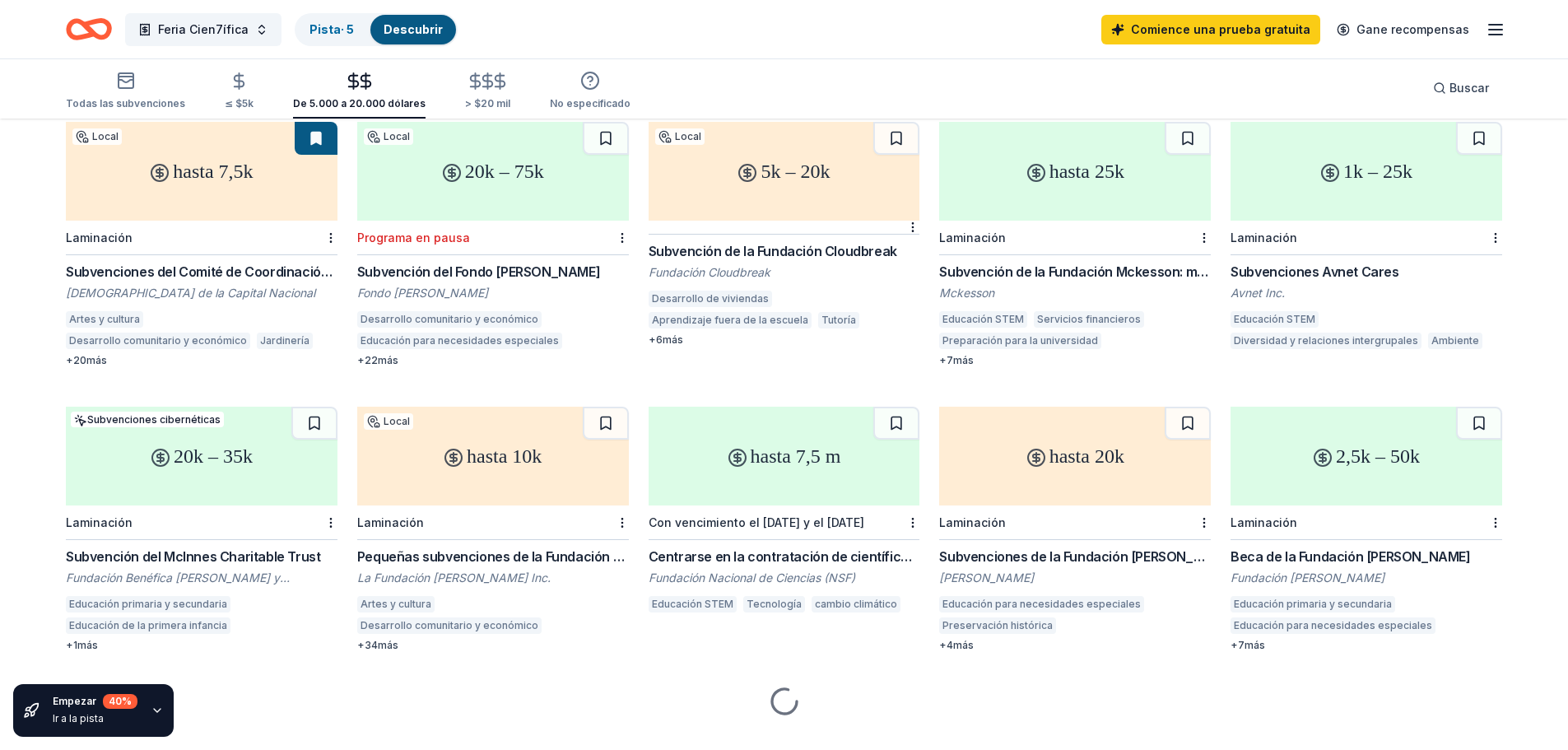
scroll to position [187, 0]
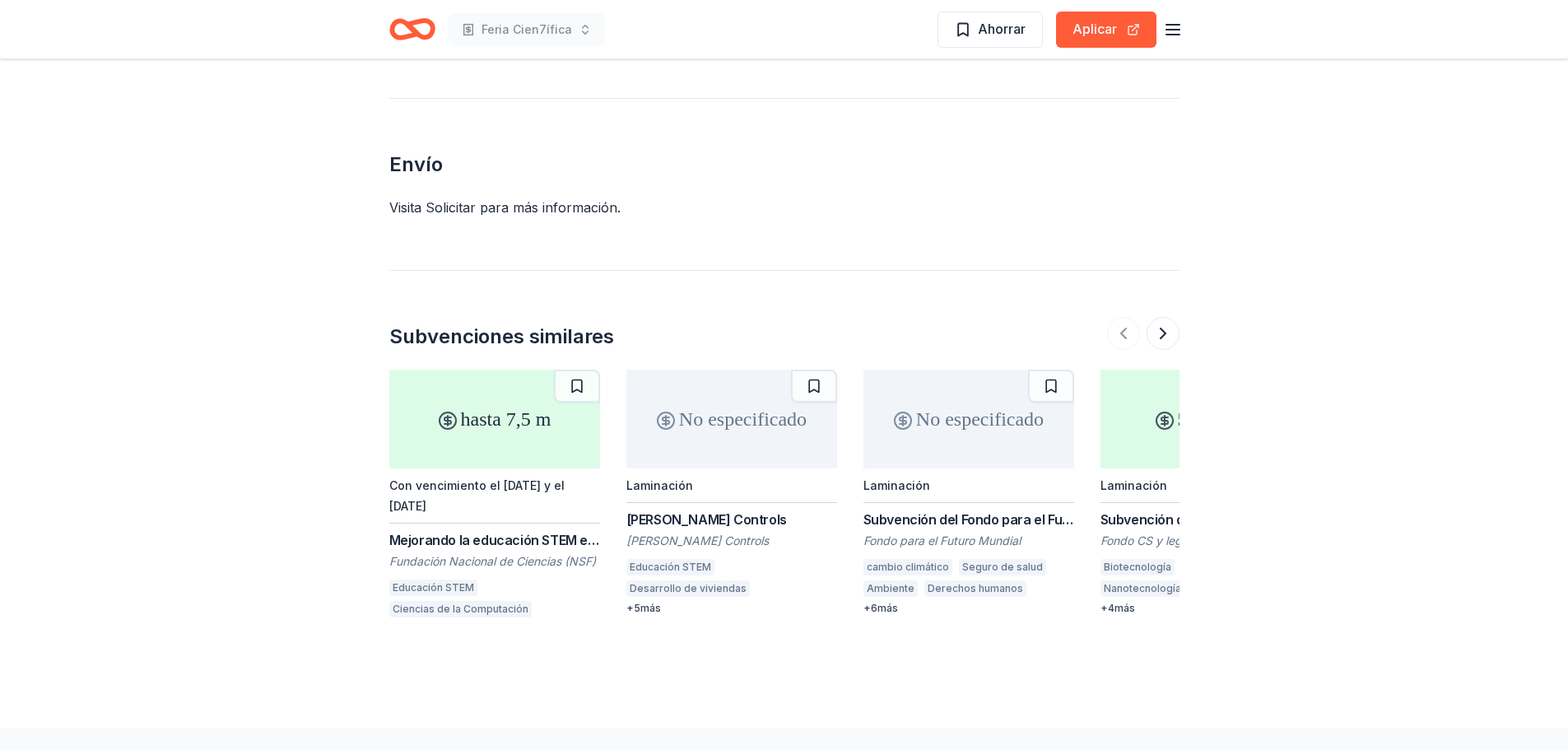
scroll to position [1426, 0]
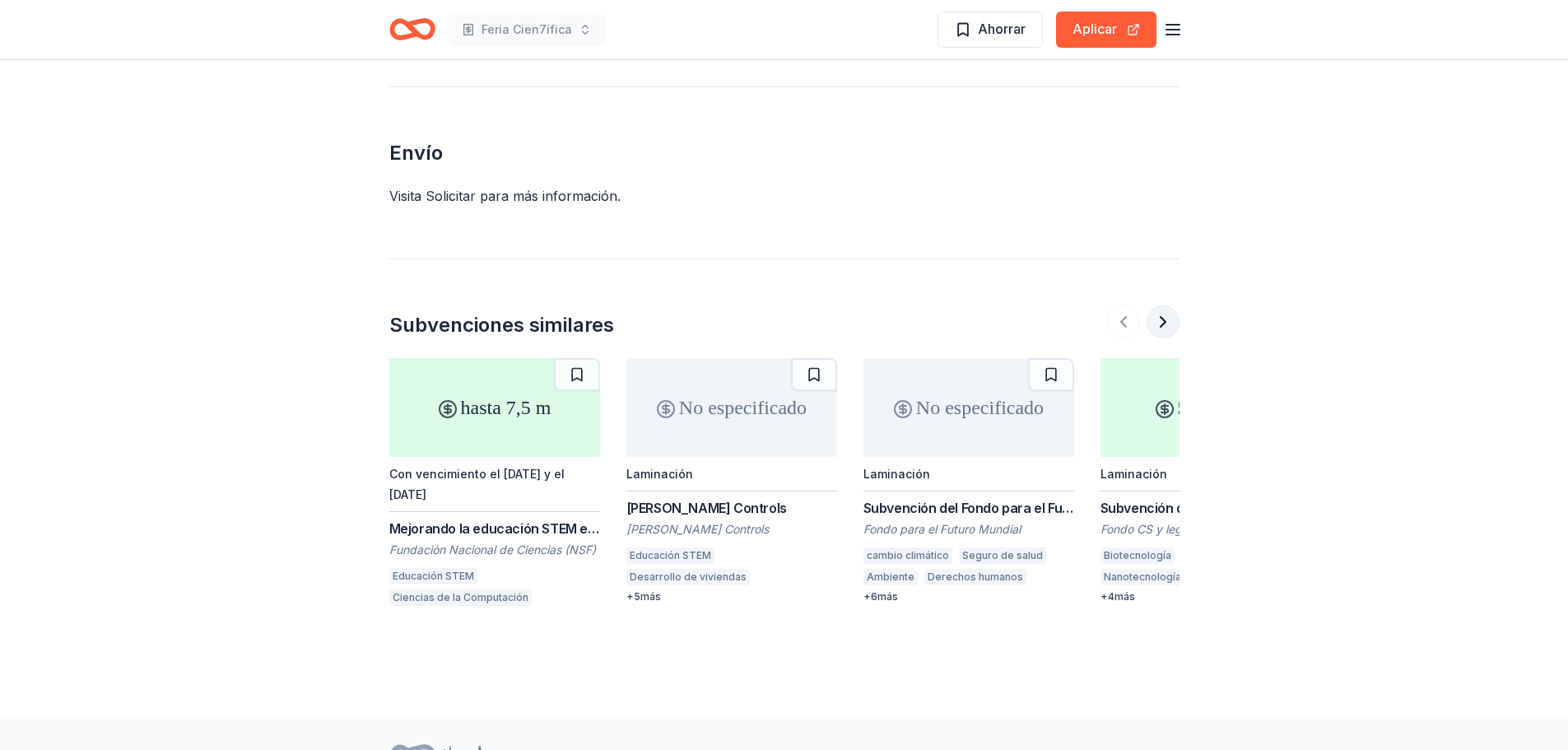
click at [1168, 305] on button at bounding box center [1164, 322] width 33 height 33
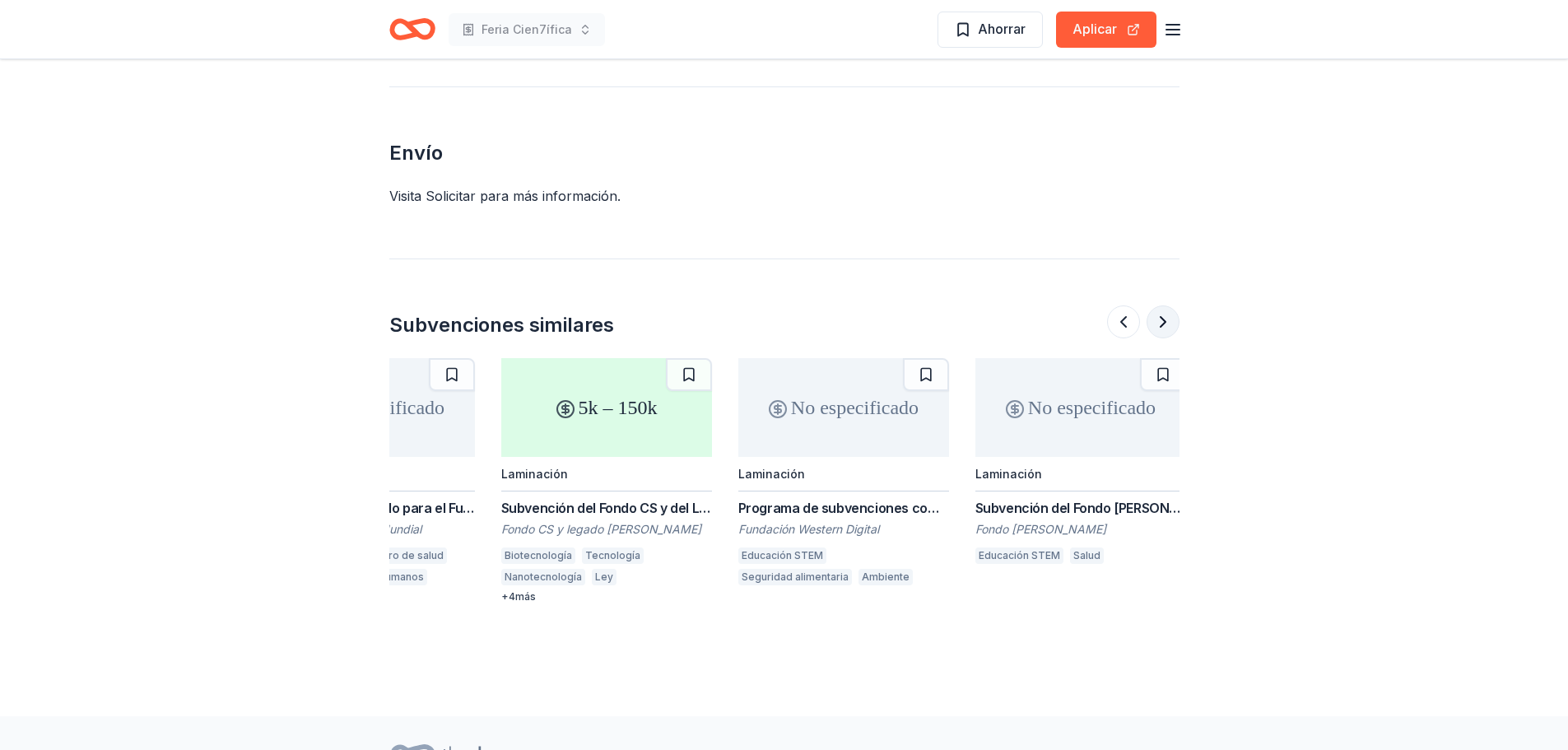
click at [1168, 305] on button at bounding box center [1164, 322] width 33 height 33
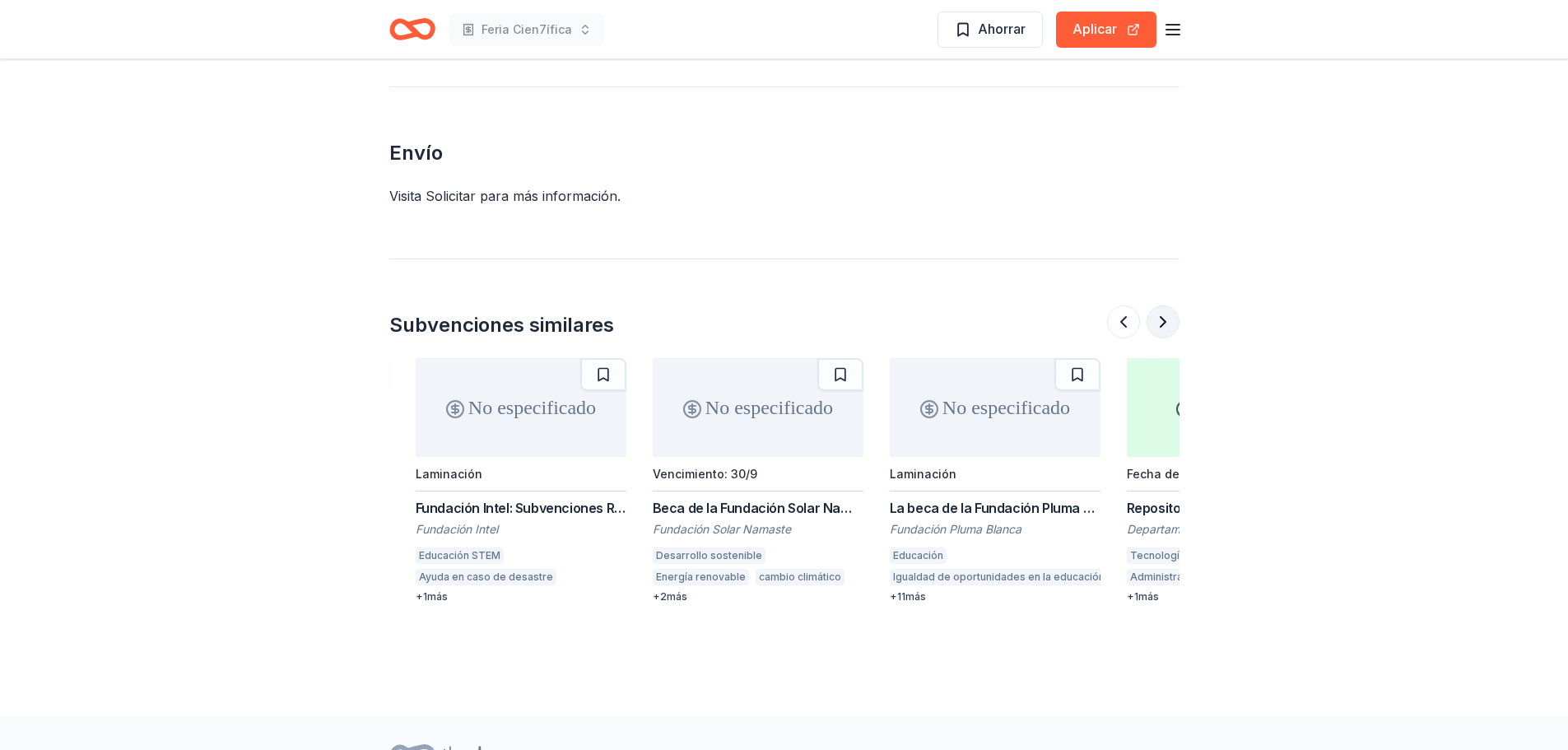
scroll to position [0, 1423]
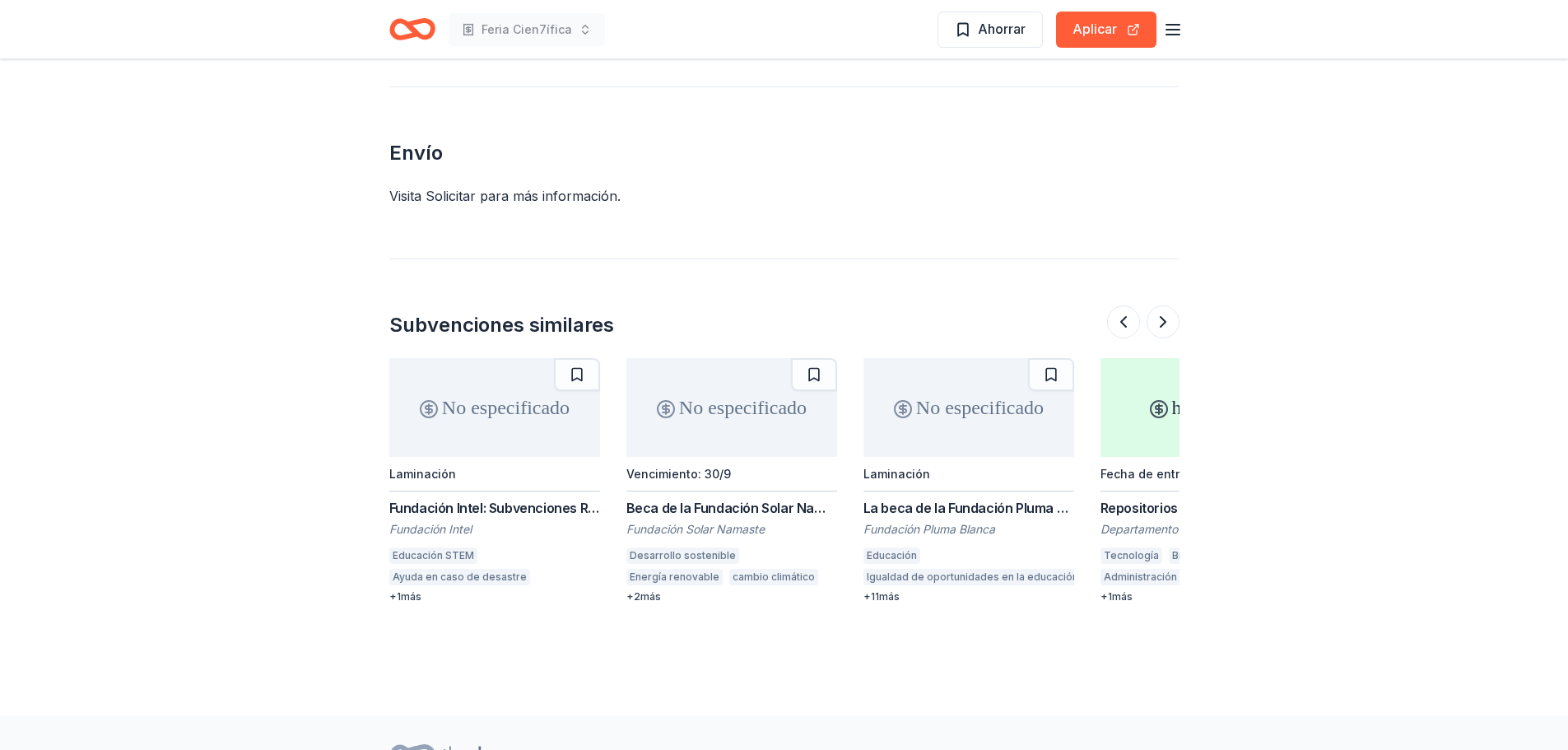
click at [756, 500] on font "Beca de la Fundación Solar Namaste" at bounding box center [740, 508] width 226 height 17
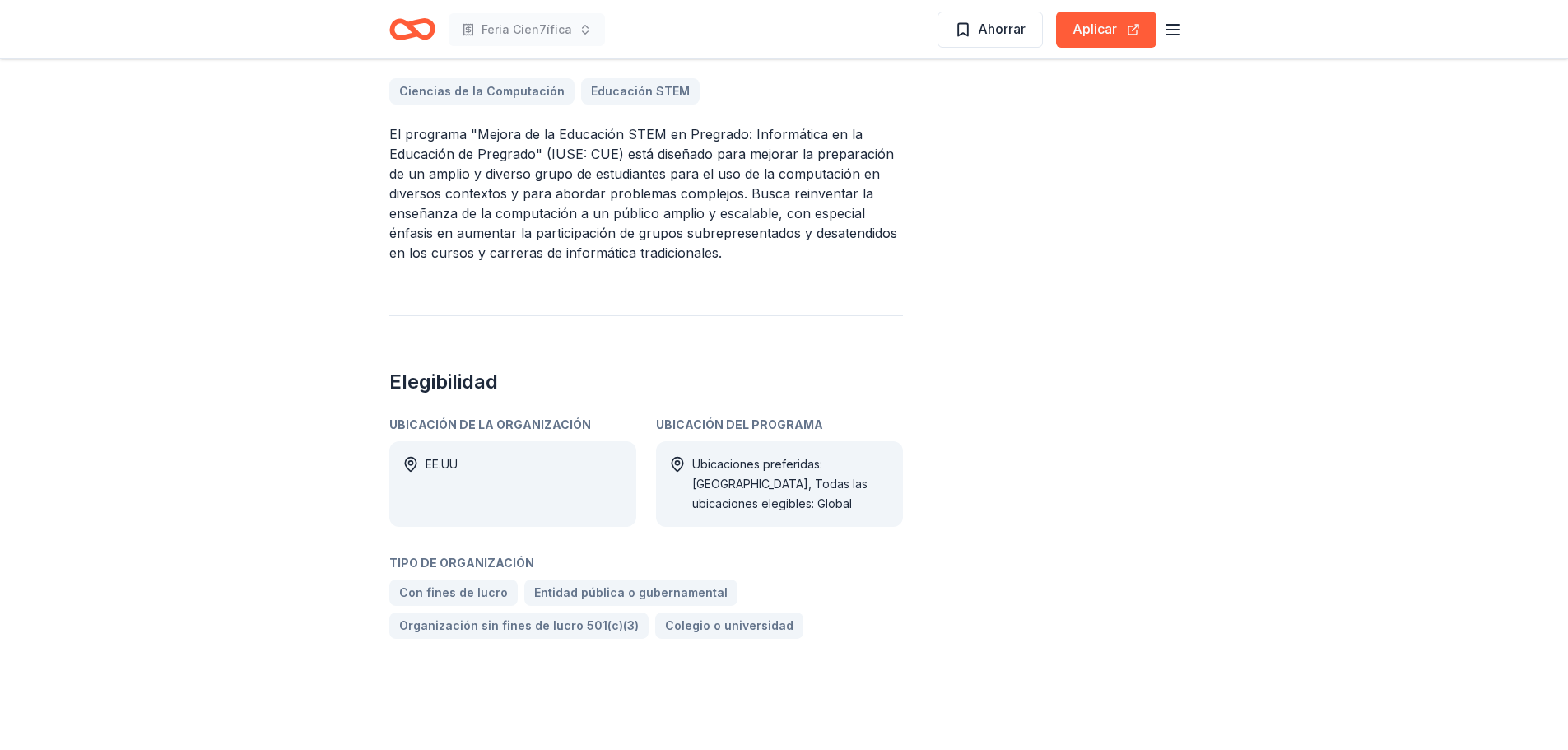
scroll to position [631, 0]
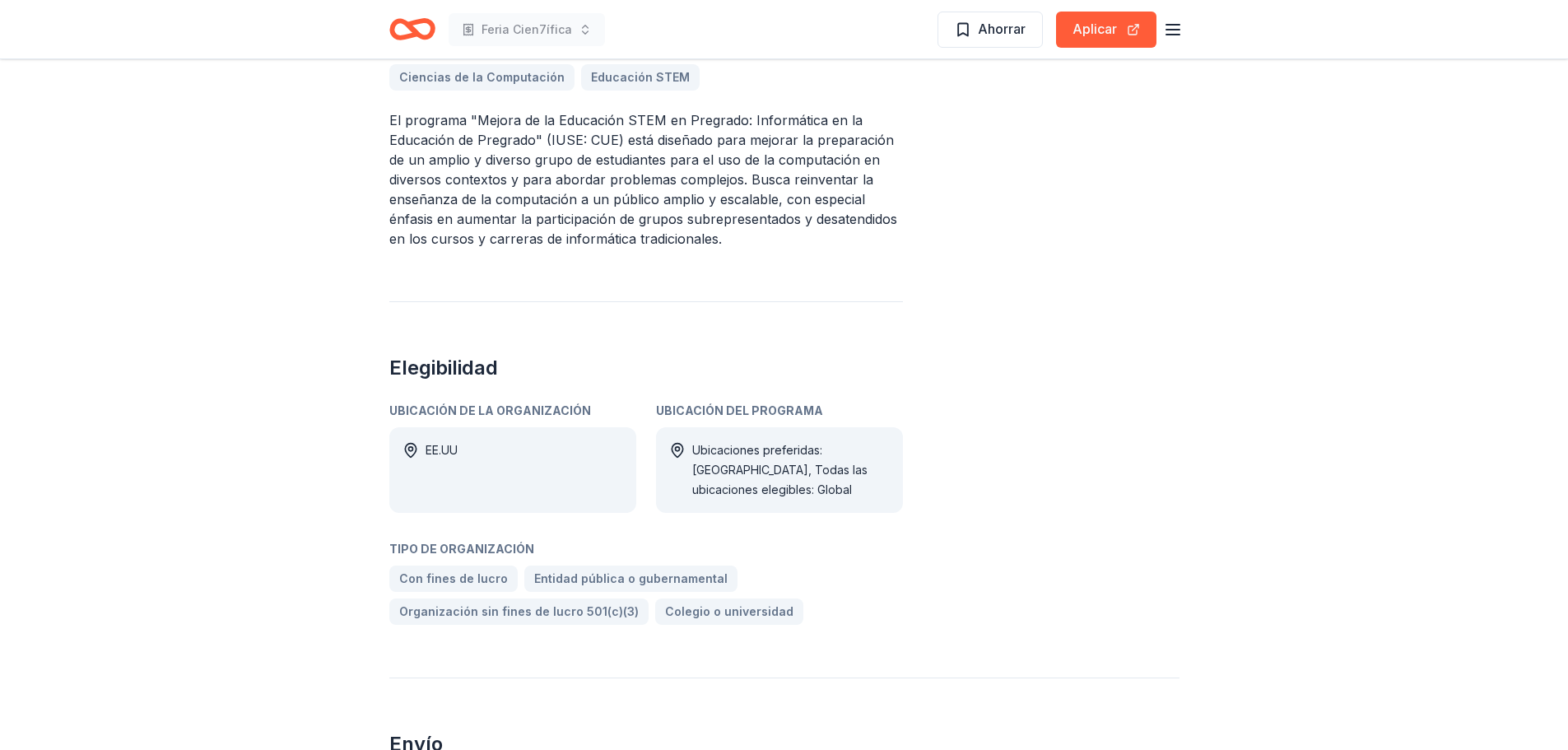
drag, startPoint x: 429, startPoint y: 419, endPoint x: 610, endPoint y: 413, distance: 181.1
click at [596, 414] on div "Ubicación de la organización" at bounding box center [513, 410] width 247 height 19
drag, startPoint x: 801, startPoint y: 412, endPoint x: 849, endPoint y: 415, distance: 48.1
click at [849, 415] on div "Ubicación del programa" at bounding box center [779, 410] width 247 height 19
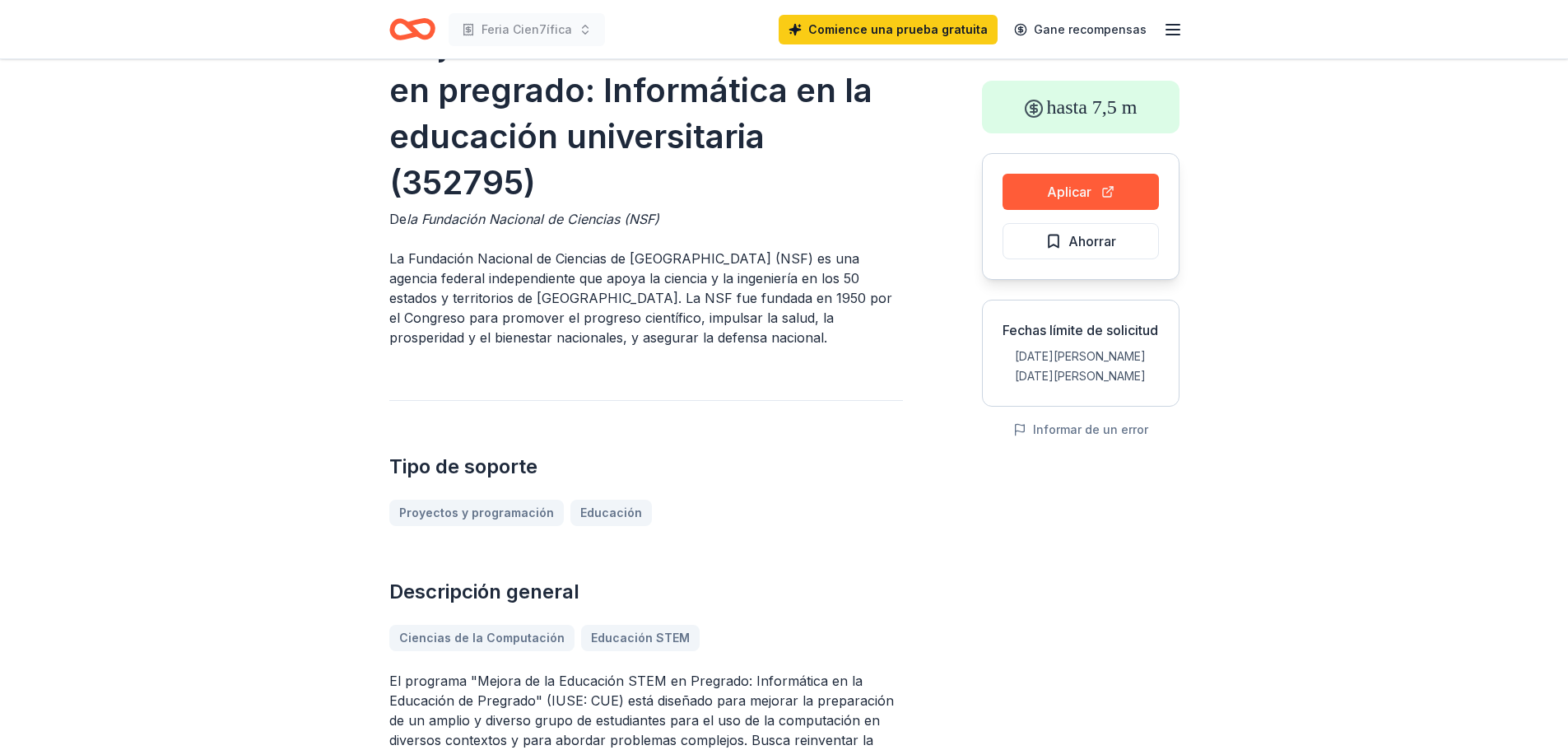
scroll to position [0, 0]
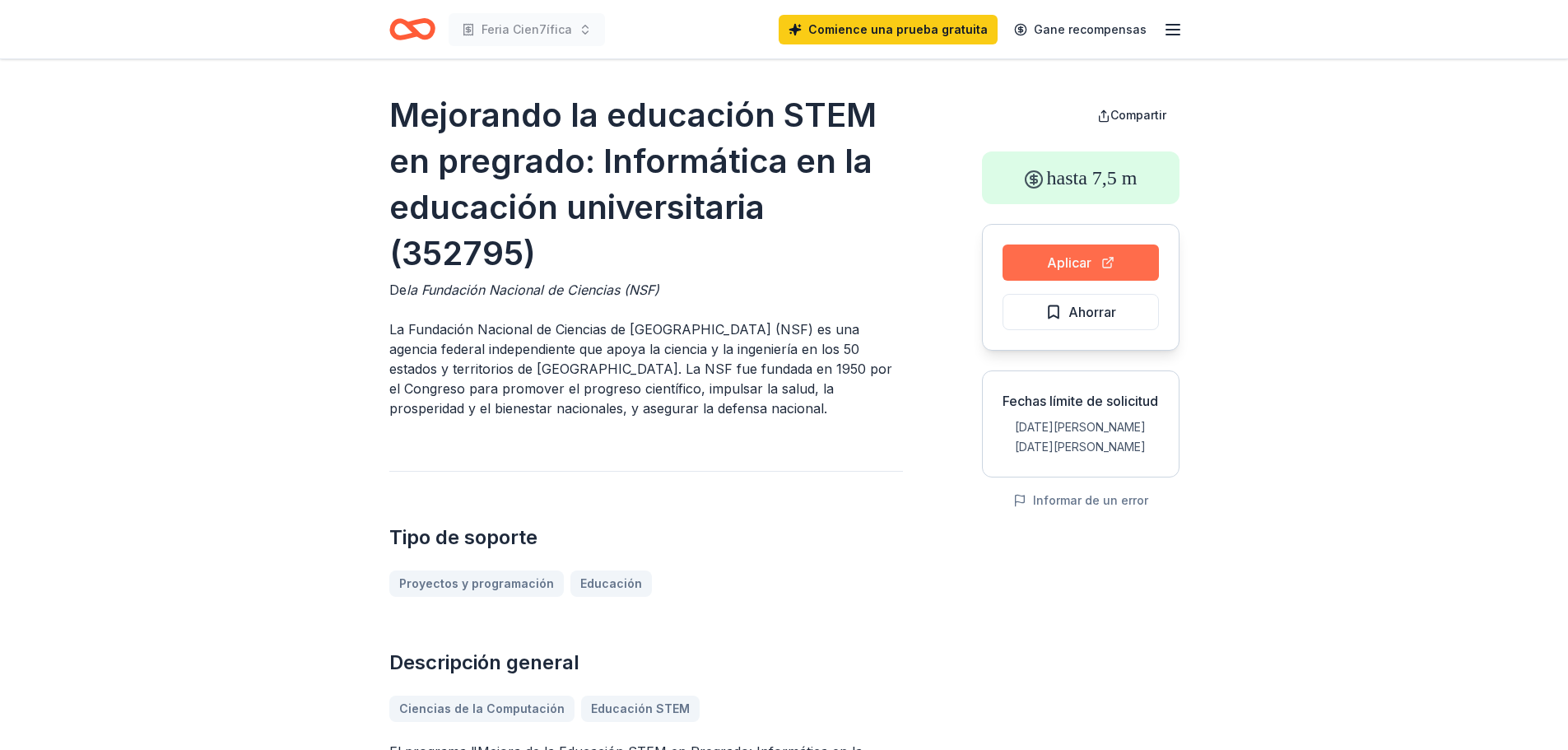
click at [1127, 256] on button "Aplicar" at bounding box center [1081, 262] width 156 height 36
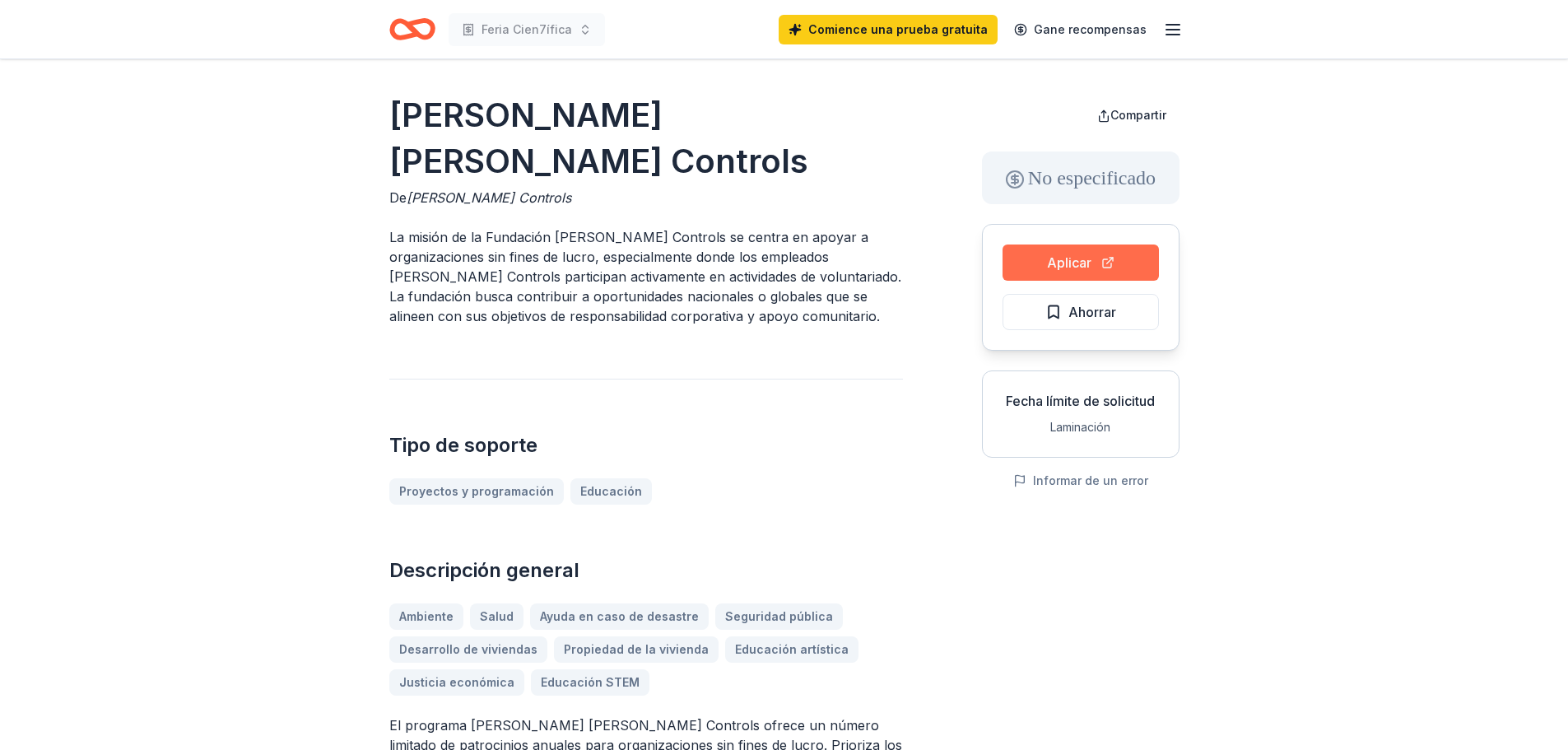
click at [1058, 255] on font "Aplicar" at bounding box center [1069, 263] width 44 height 17
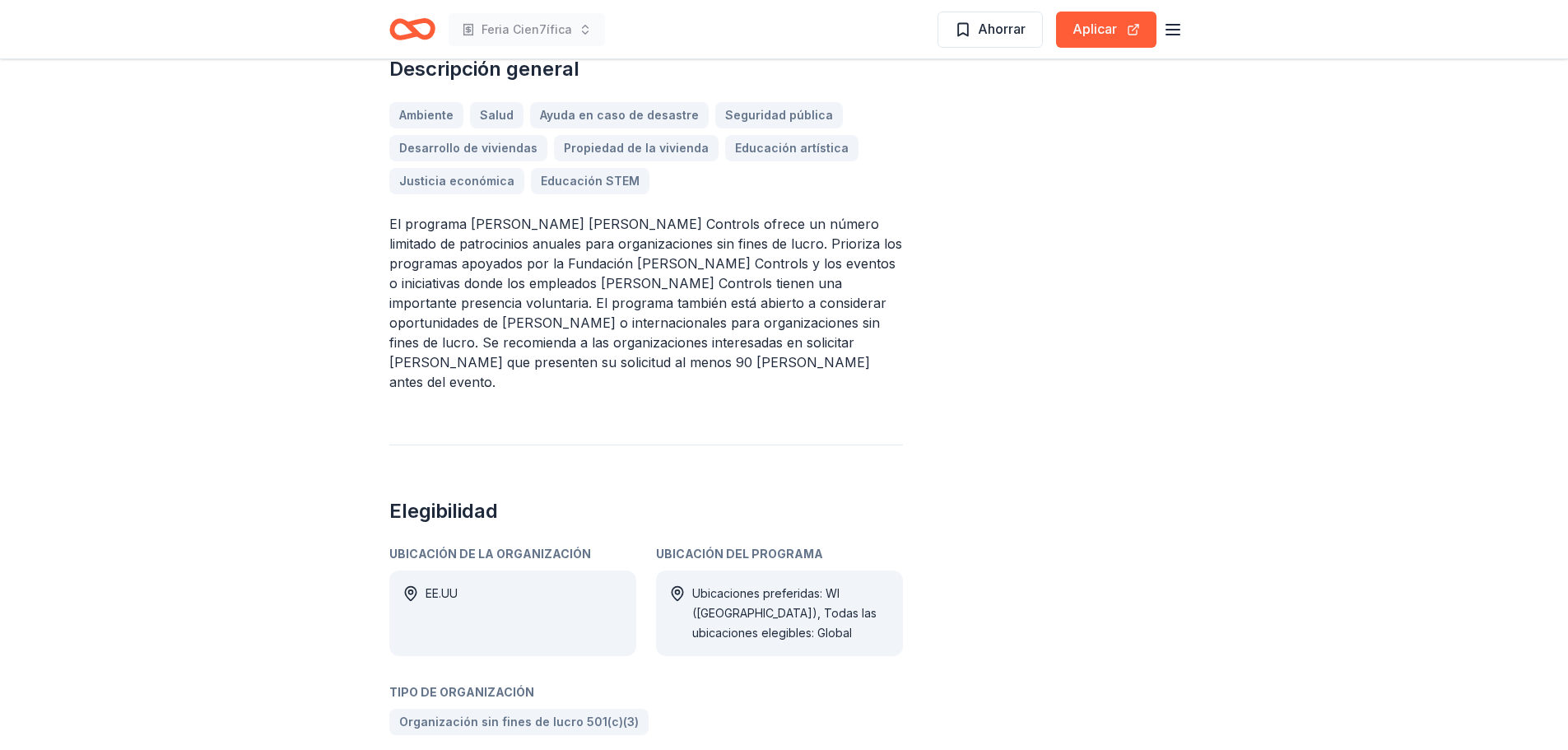
scroll to position [521, 0]
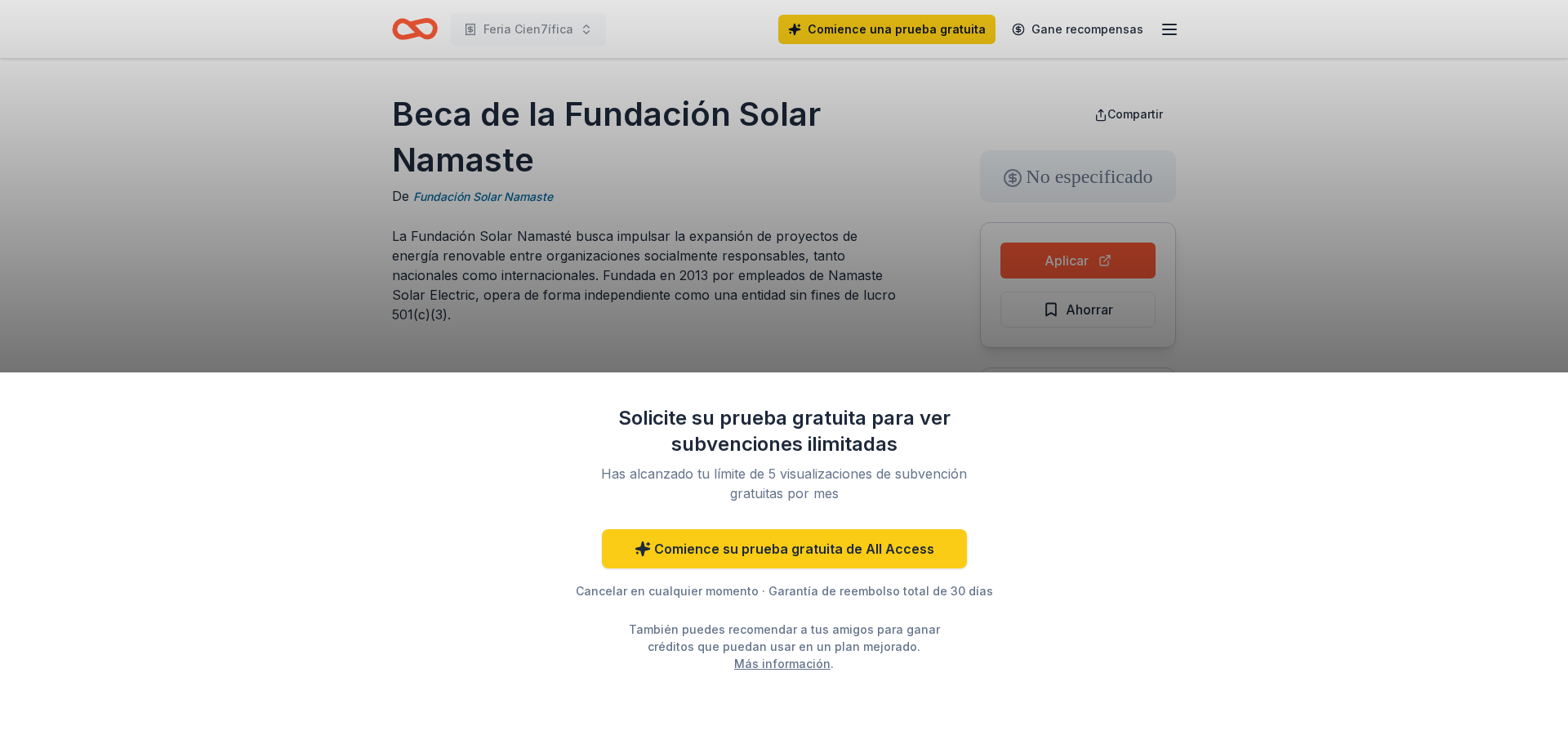
click at [834, 330] on div "Solicite su prueba gratuita para ver subvenciones ilimitadas Has alcanzado tu l…" at bounding box center [784, 372] width 1568 height 744
click at [634, 280] on div "Solicite su prueba gratuita para ver subvenciones ilimitadas Has alcanzado tu l…" at bounding box center [784, 372] width 1568 height 744
